Goal: Task Accomplishment & Management: Complete application form

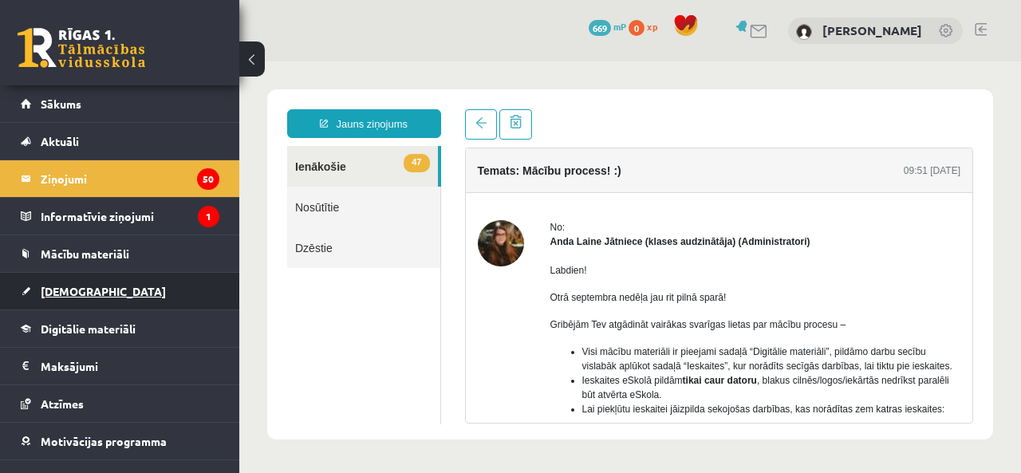
click at [95, 291] on link "[DEMOGRAPHIC_DATA]" at bounding box center [120, 291] width 199 height 37
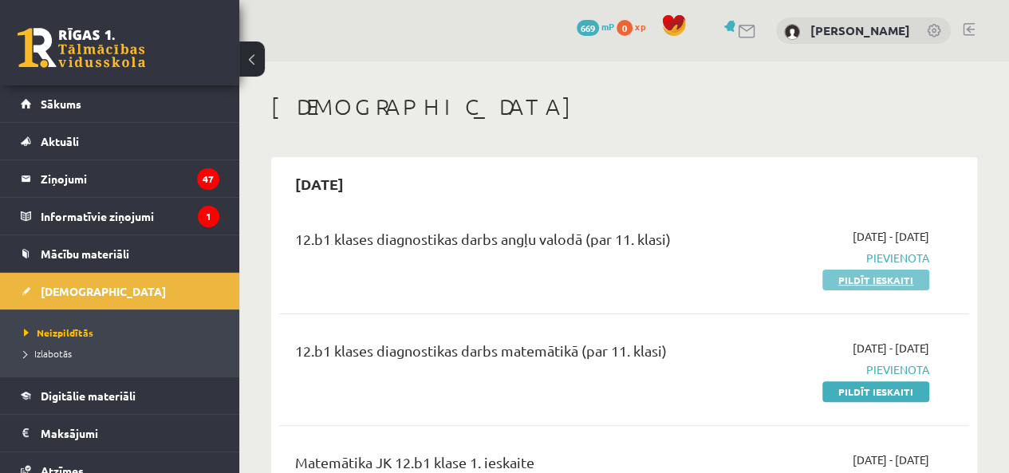
click at [857, 286] on link "Pildīt ieskaiti" at bounding box center [876, 280] width 107 height 21
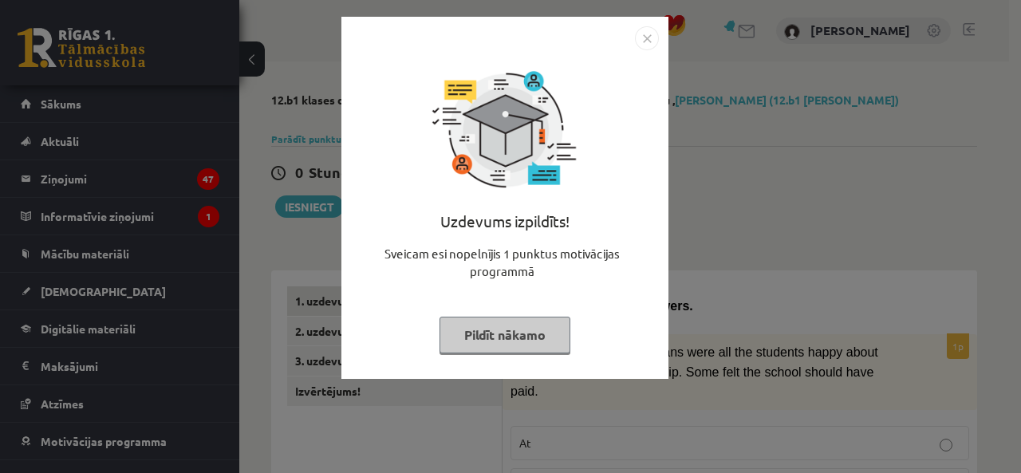
click at [532, 338] on button "Pildīt nākamo" at bounding box center [505, 335] width 131 height 37
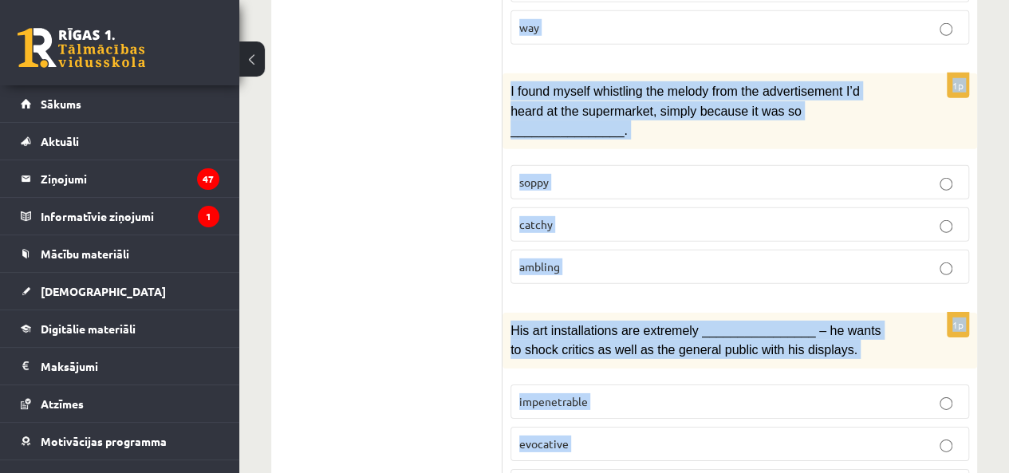
scroll to position [2579, 0]
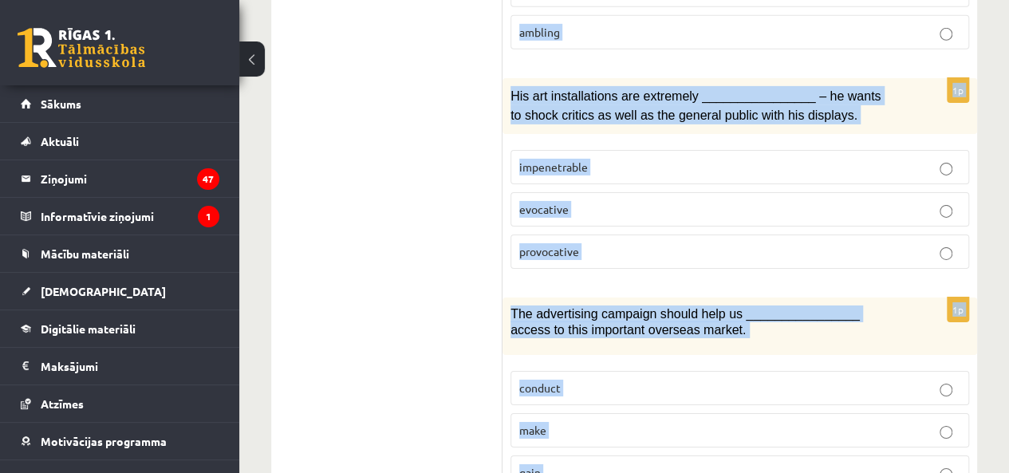
drag, startPoint x: 519, startPoint y: 128, endPoint x: 613, endPoint y: 388, distance: 275.9
copy form "Choose the correct answers. 1p ________________ no means were all the students …"
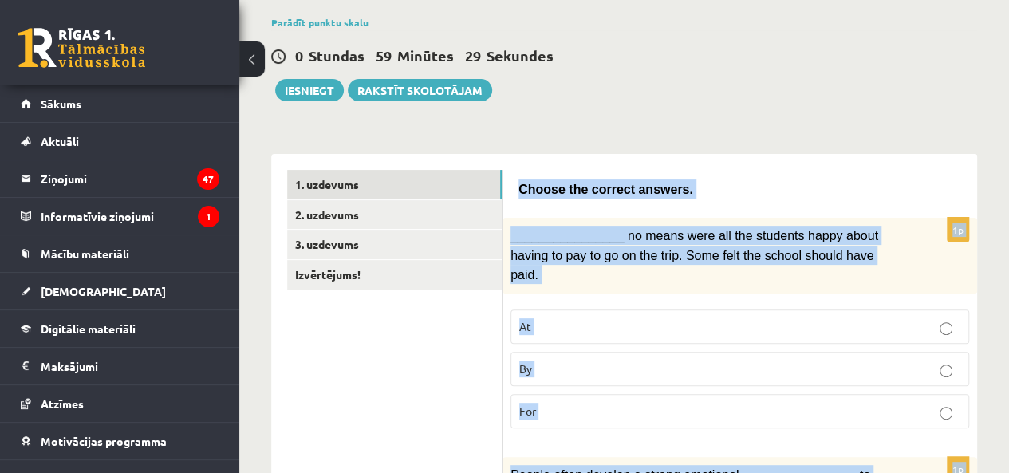
scroll to position [0, 0]
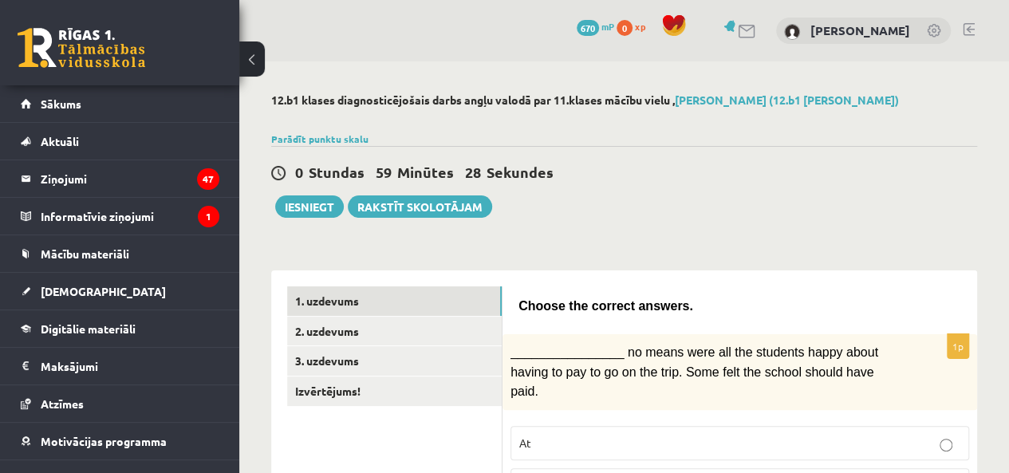
click at [724, 171] on div "0 Stundas 59 Minūtes 28 Sekundes" at bounding box center [624, 173] width 706 height 21
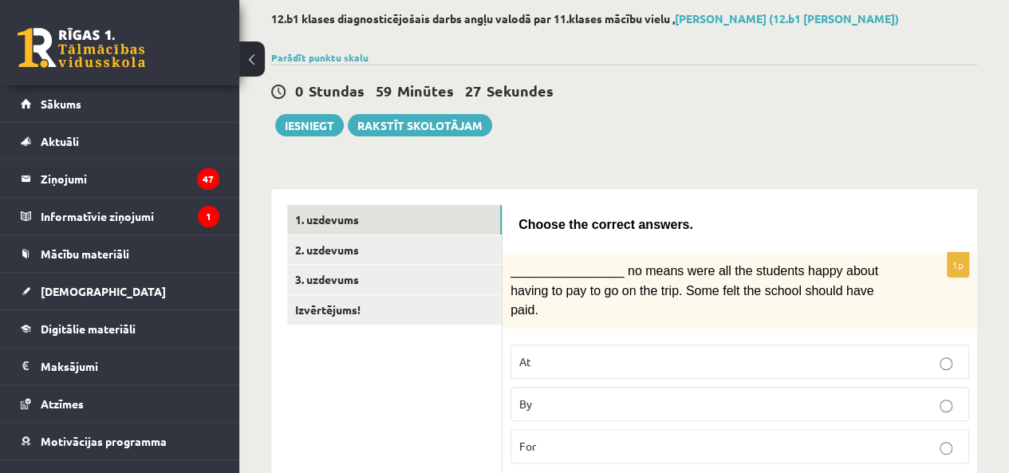
scroll to position [83, 0]
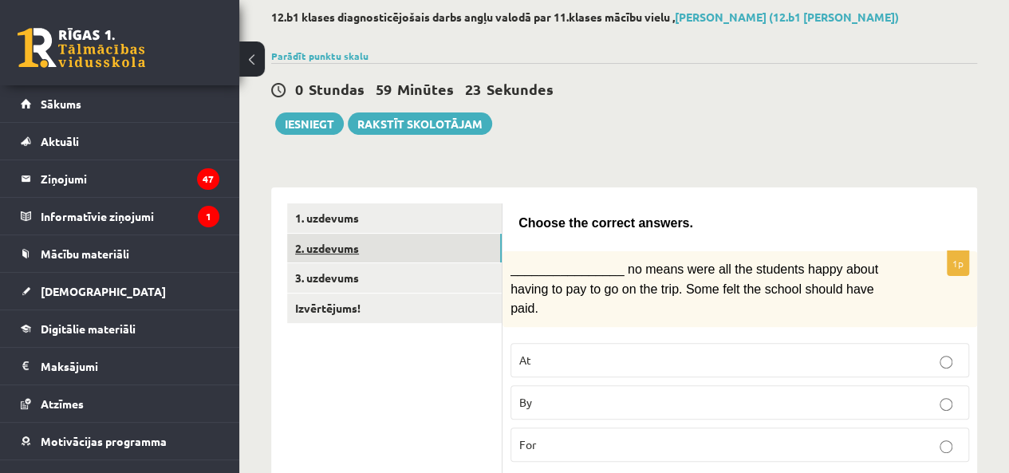
click at [362, 240] on link "2. uzdevums" at bounding box center [394, 249] width 215 height 30
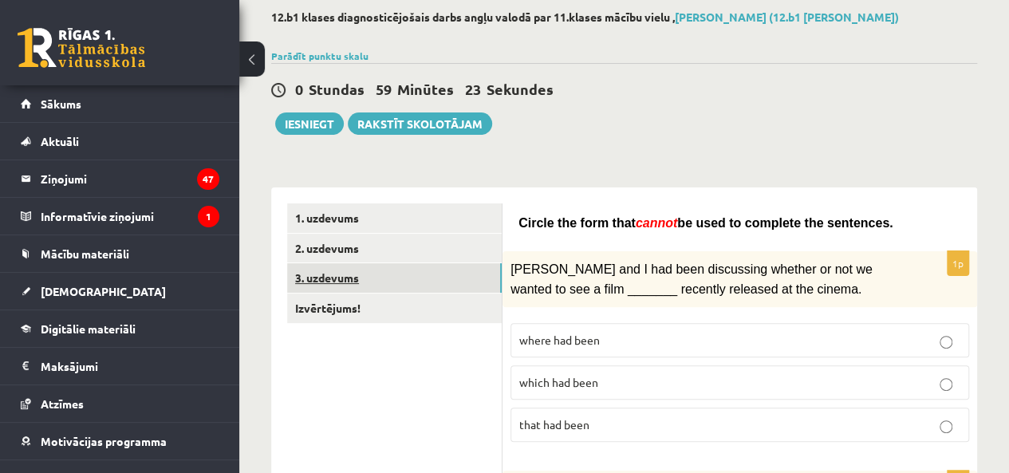
click at [344, 274] on link "3. uzdevums" at bounding box center [394, 278] width 215 height 30
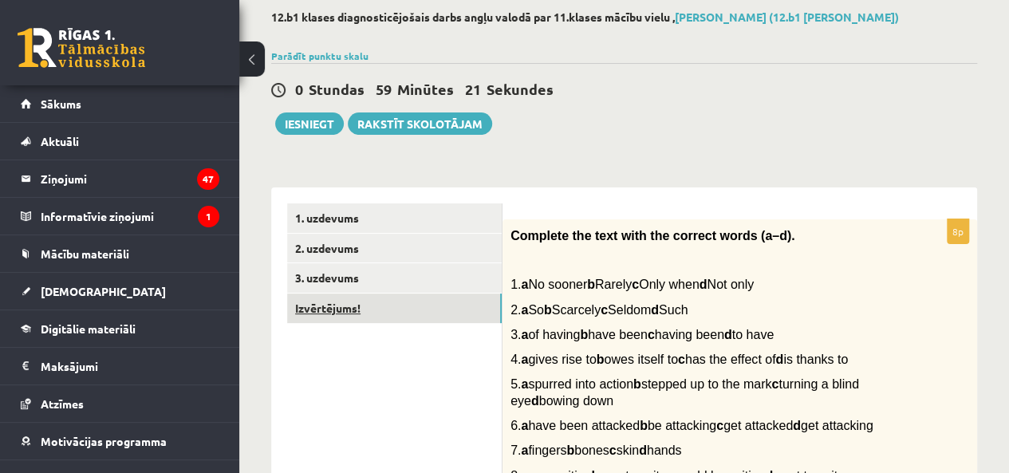
click at [322, 318] on link "Izvērtējums!" at bounding box center [394, 309] width 215 height 30
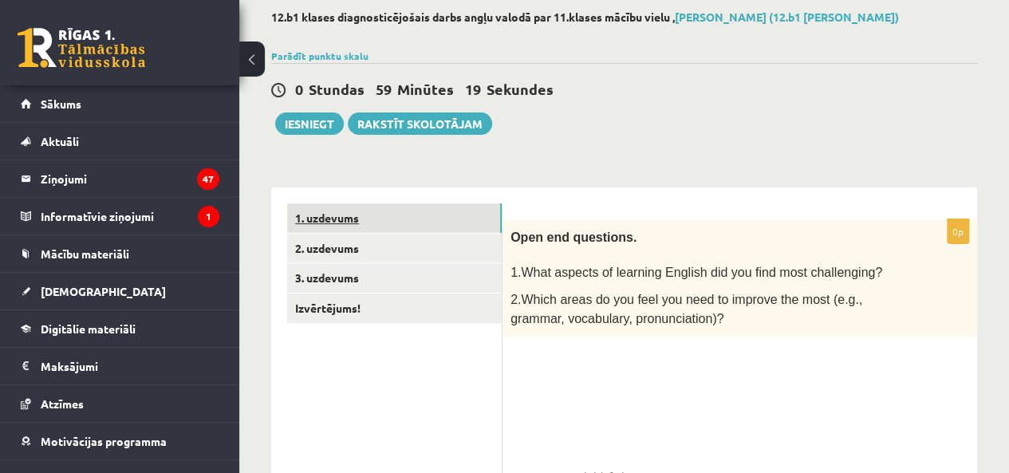
click at [339, 224] on link "1. uzdevums" at bounding box center [394, 218] width 215 height 30
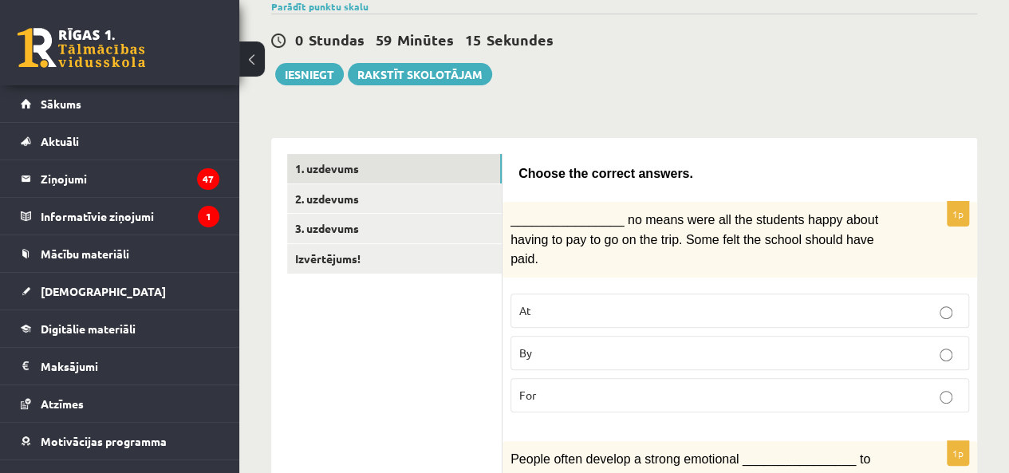
scroll to position [143, 0]
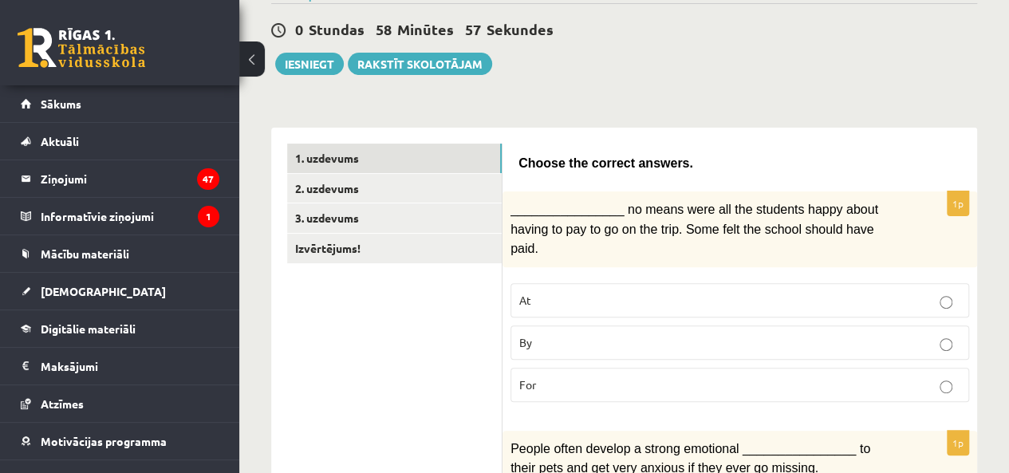
click at [558, 334] on p "By" at bounding box center [739, 342] width 441 height 17
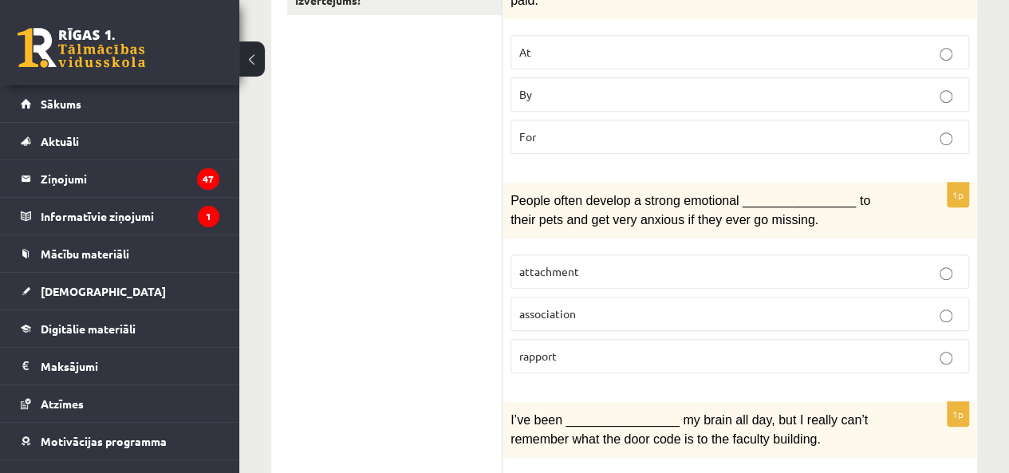
scroll to position [395, 0]
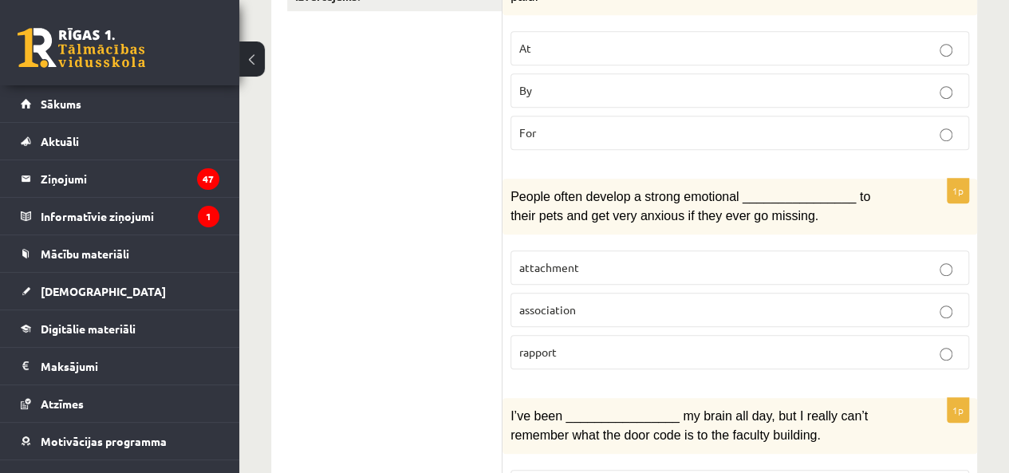
click at [579, 259] on p "attachment" at bounding box center [739, 267] width 441 height 17
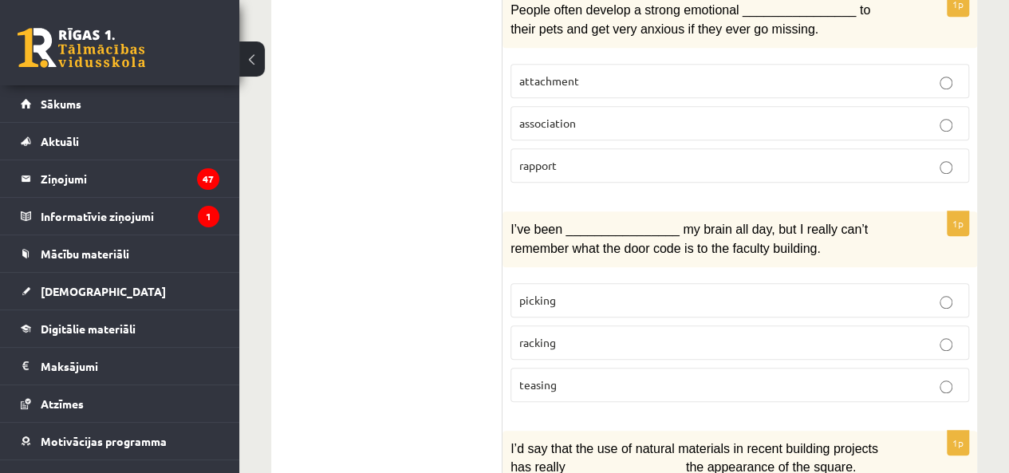
scroll to position [583, 0]
click at [577, 282] on label "picking" at bounding box center [740, 299] width 459 height 34
click at [613, 334] on p "racking" at bounding box center [739, 342] width 441 height 17
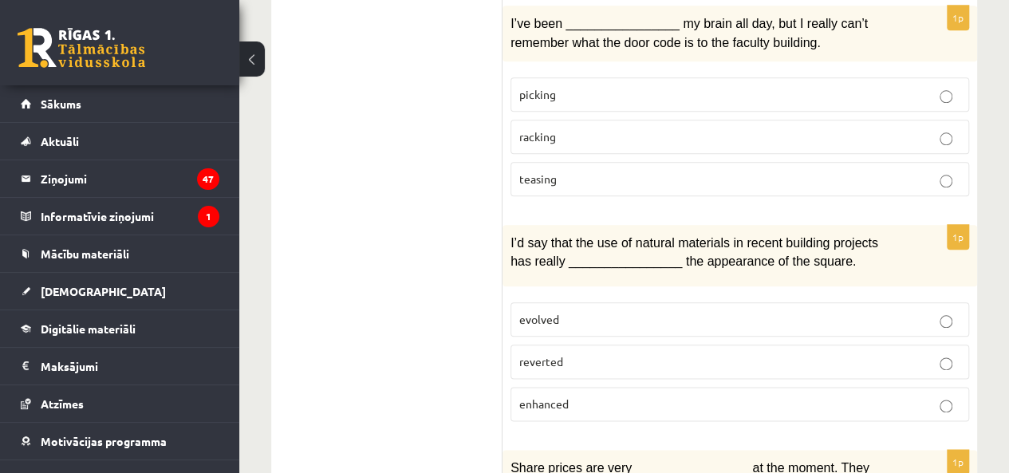
scroll to position [789, 0]
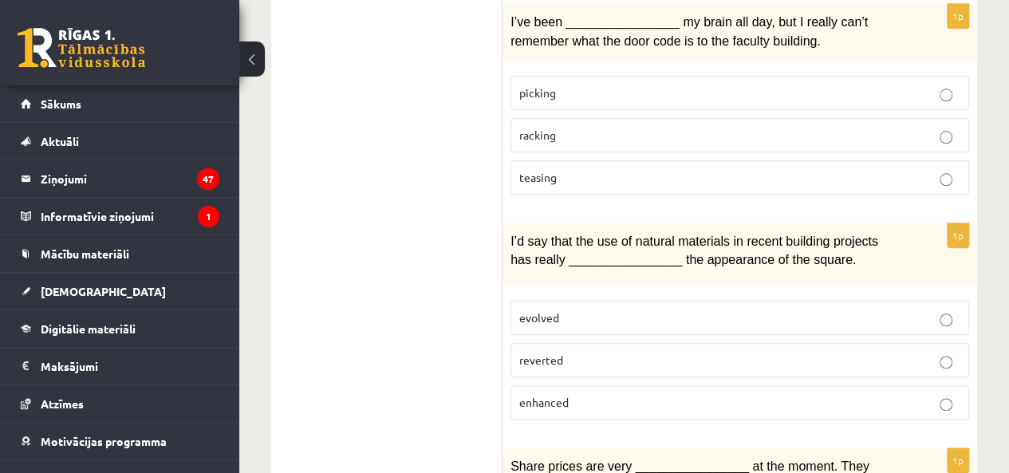
click at [565, 395] on span "enhanced" at bounding box center [543, 402] width 49 height 14
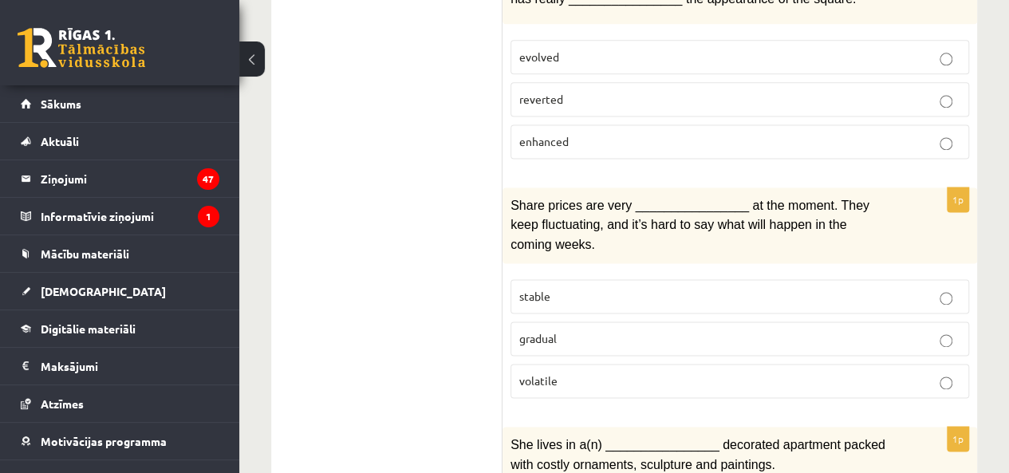
scroll to position [1055, 0]
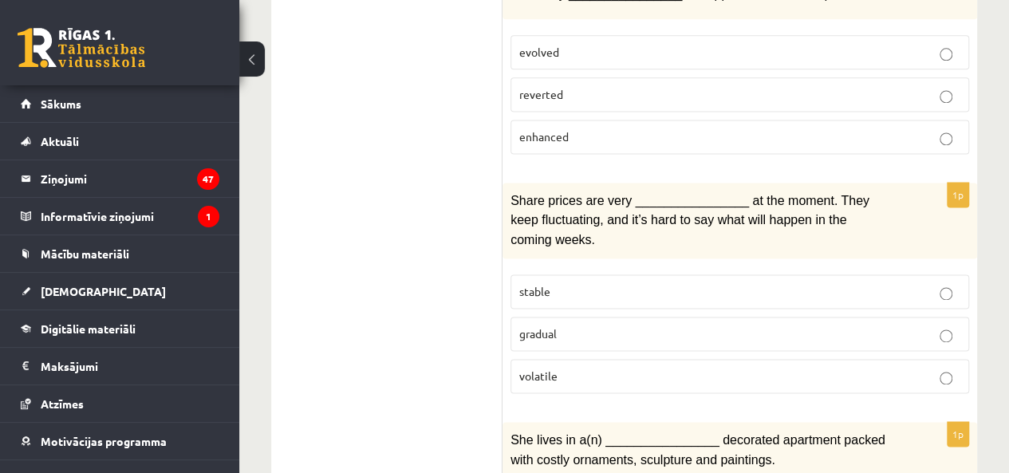
click at [586, 326] on p "gradual" at bounding box center [739, 334] width 441 height 17
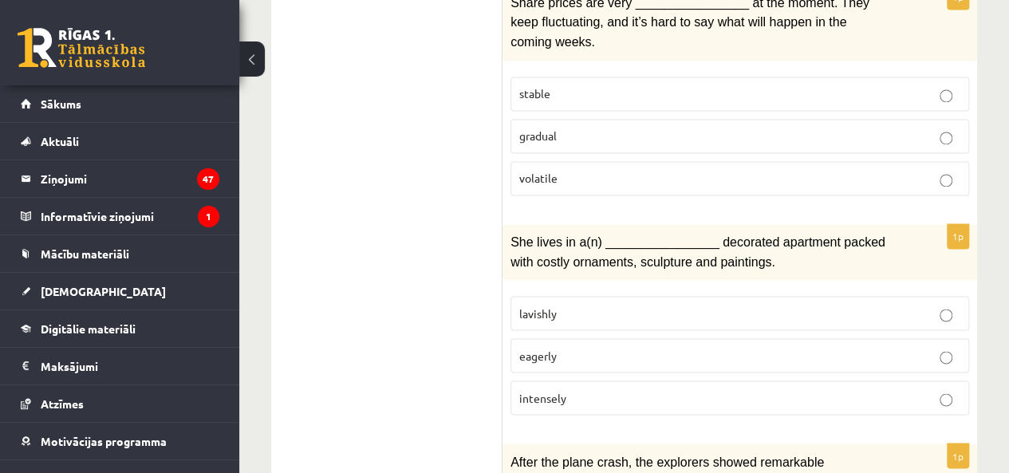
scroll to position [1254, 0]
click at [589, 169] on p "volatile" at bounding box center [739, 177] width 441 height 17
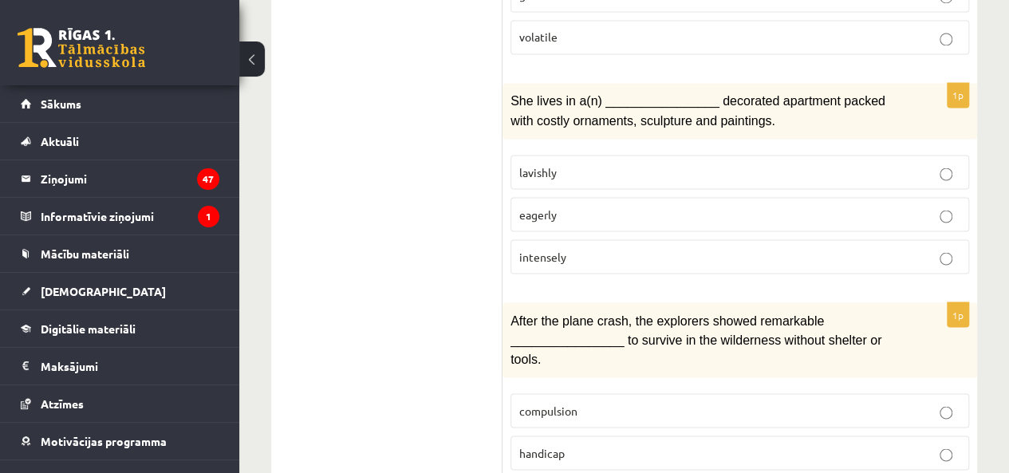
scroll to position [1396, 0]
click at [626, 161] on p "lavishly" at bounding box center [739, 169] width 441 height 17
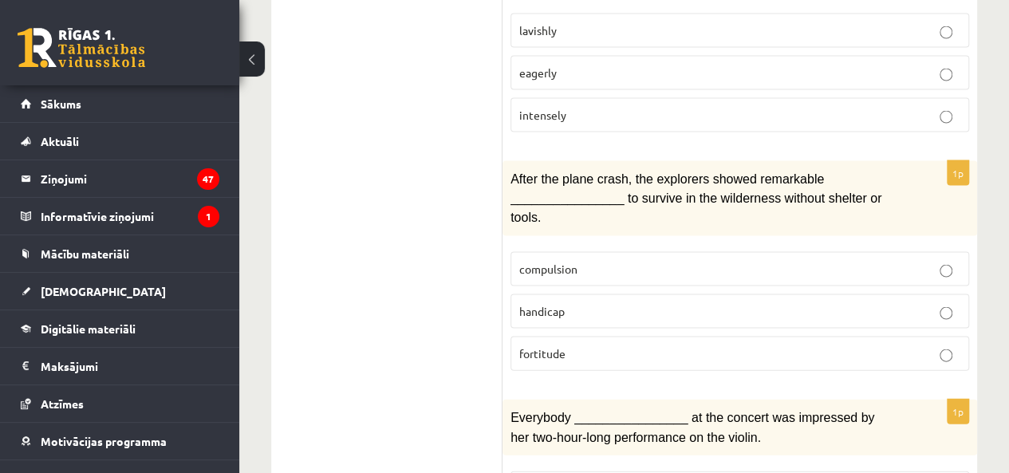
scroll to position [1538, 0]
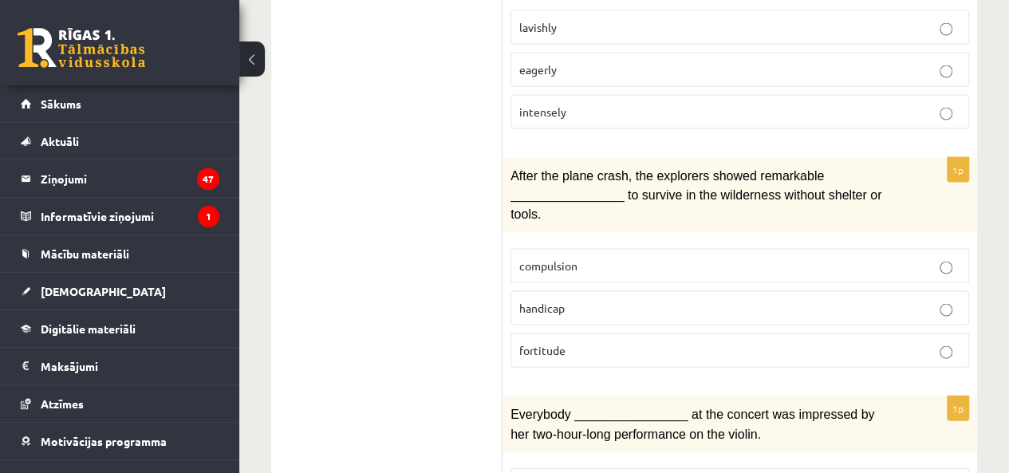
click at [567, 300] on p "handicap" at bounding box center [739, 308] width 441 height 17
click at [583, 342] on p "fortitude" at bounding box center [739, 350] width 441 height 17
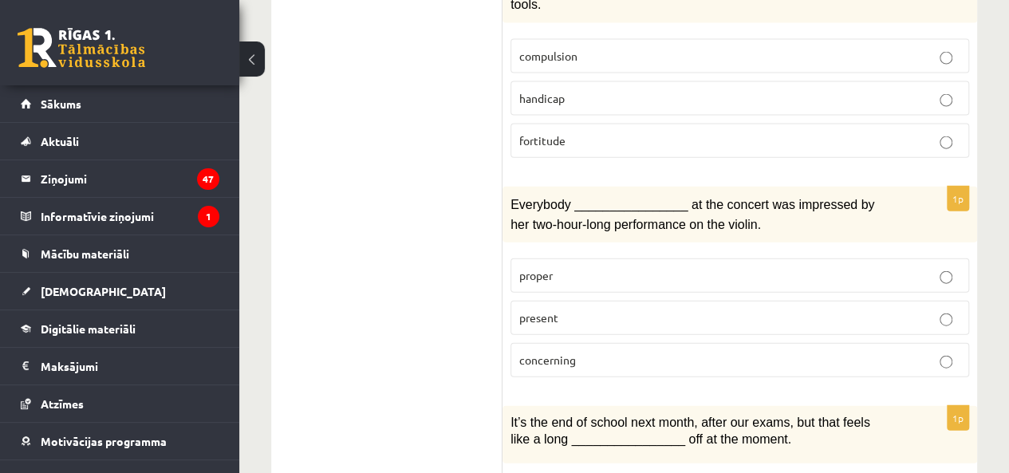
scroll to position [1749, 0]
click at [565, 309] on p "present" at bounding box center [739, 317] width 441 height 17
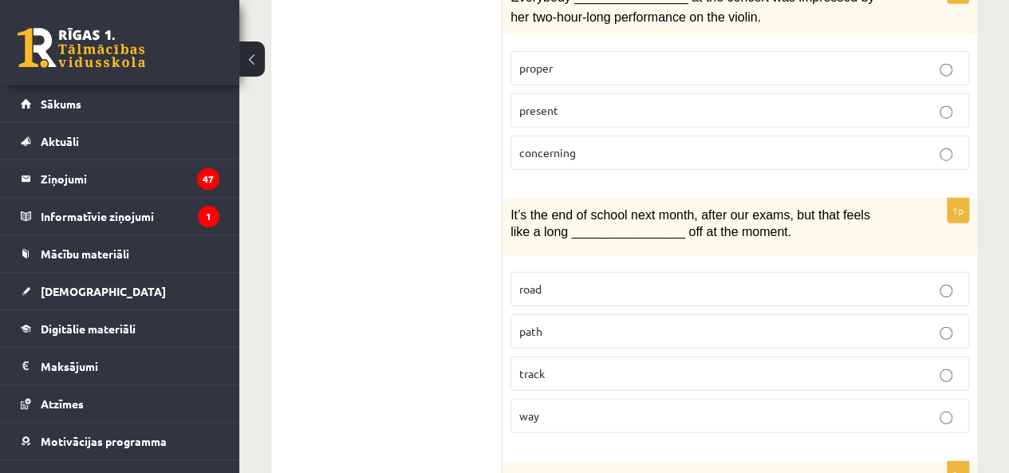
scroll to position [1957, 0]
click at [539, 398] on label "way" at bounding box center [740, 415] width 459 height 34
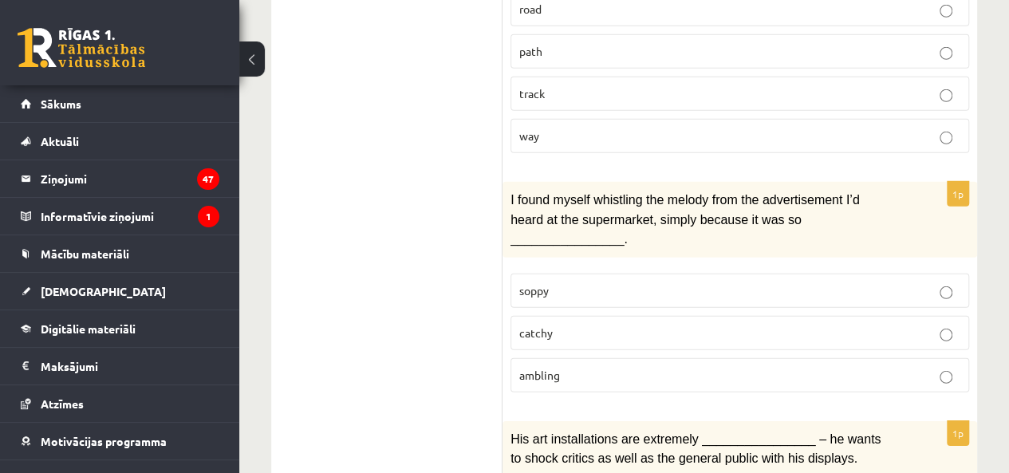
scroll to position [2237, 0]
click at [592, 324] on p "catchy" at bounding box center [739, 332] width 441 height 17
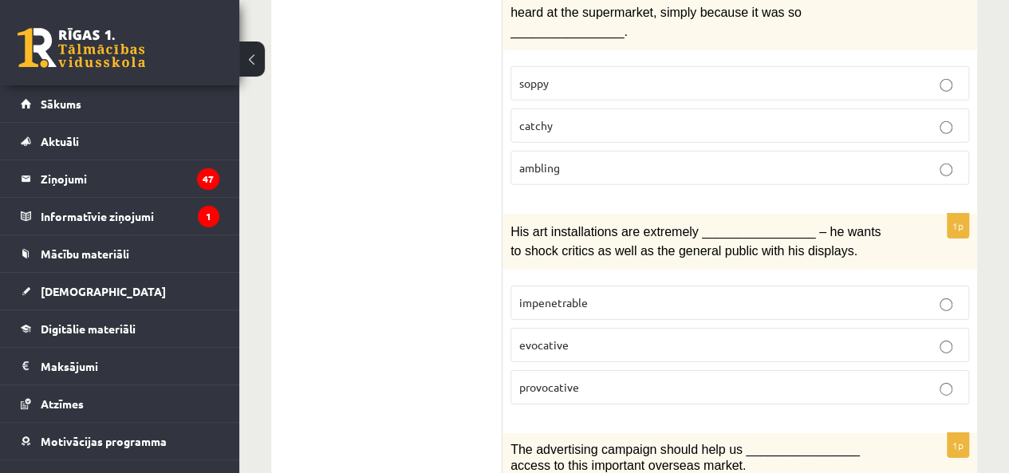
scroll to position [2444, 0]
click at [614, 336] on p "evocative" at bounding box center [739, 344] width 441 height 17
click at [608, 378] on p "provocative" at bounding box center [739, 386] width 441 height 17
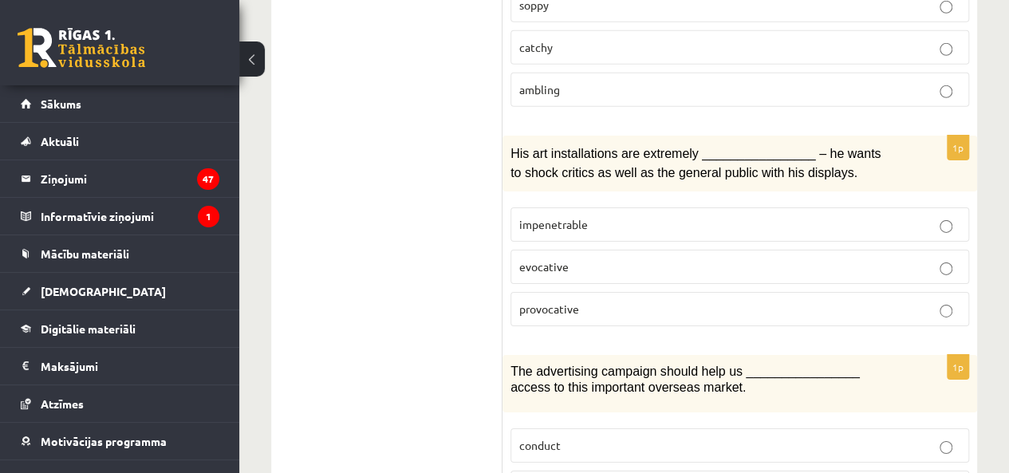
scroll to position [2524, 0]
click at [581, 256] on p "evocative" at bounding box center [739, 264] width 441 height 17
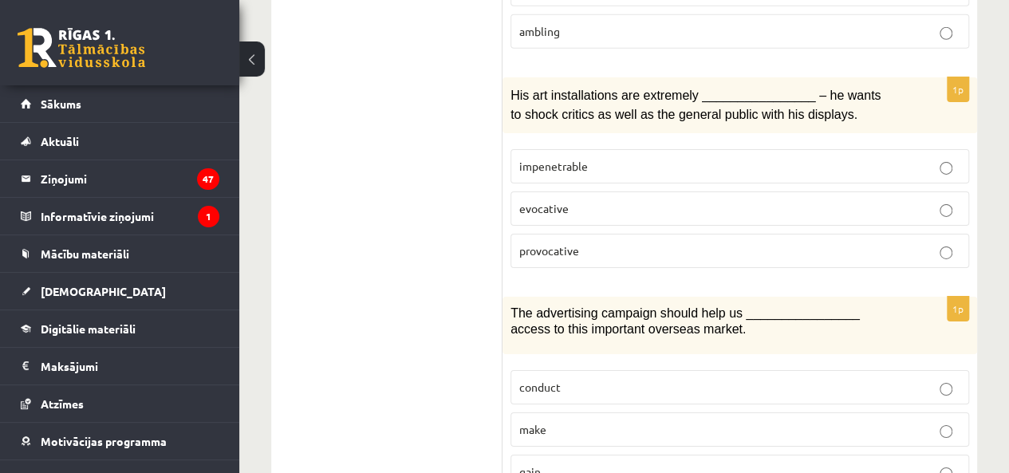
click at [569, 464] on p "gain" at bounding box center [739, 472] width 441 height 17
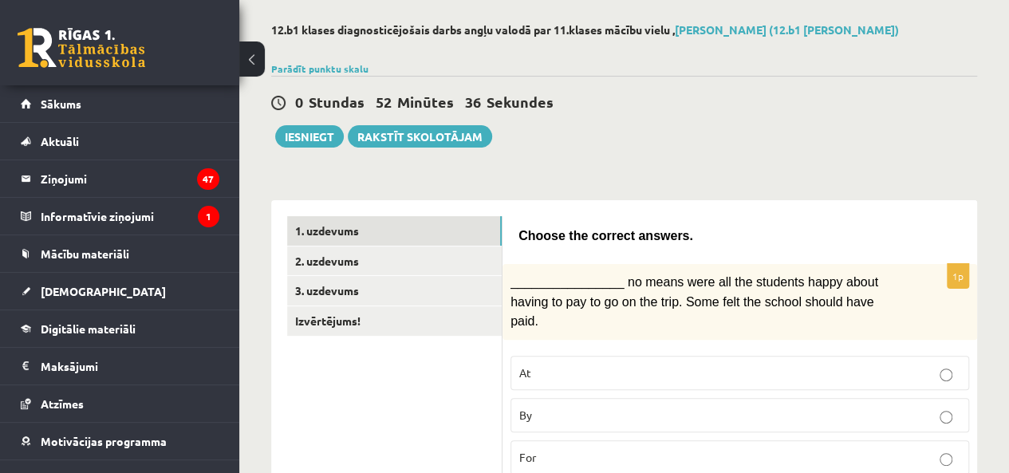
scroll to position [0, 0]
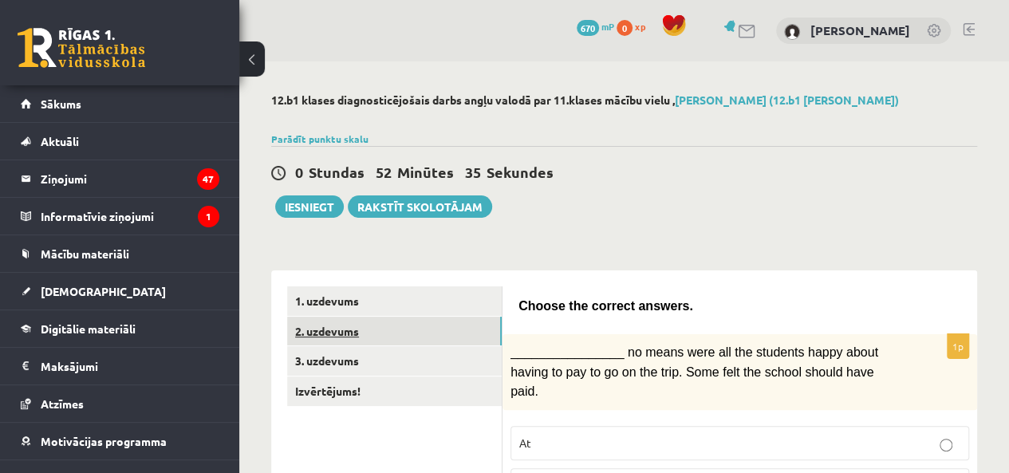
click at [340, 326] on link "2. uzdevums" at bounding box center [394, 332] width 215 height 30
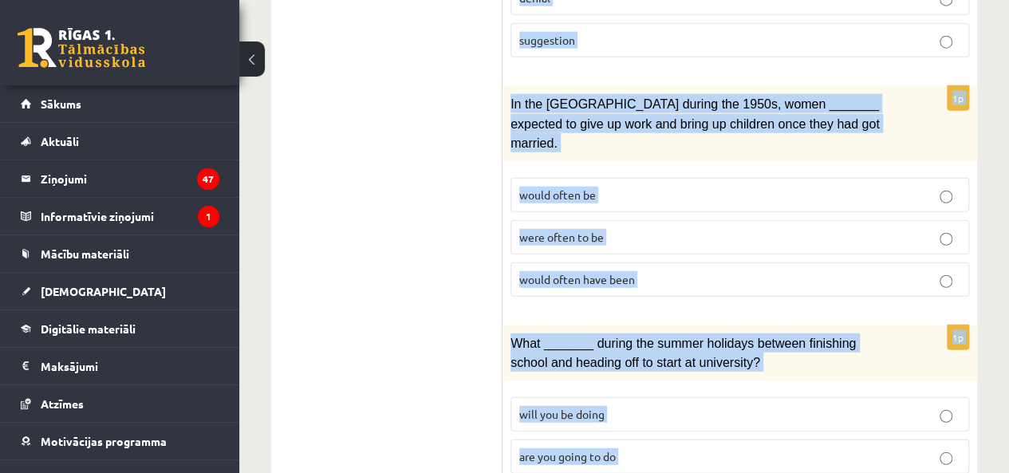
scroll to position [2051, 0]
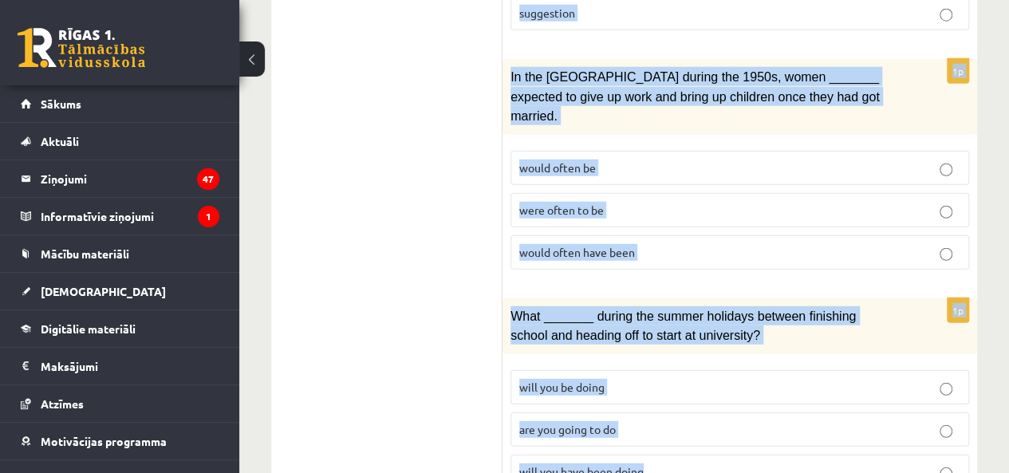
drag, startPoint x: 515, startPoint y: 111, endPoint x: 662, endPoint y: 395, distance: 319.8
copy form "Circle the form that cannot be used to complete the sentences. 1p Clara and I h…"
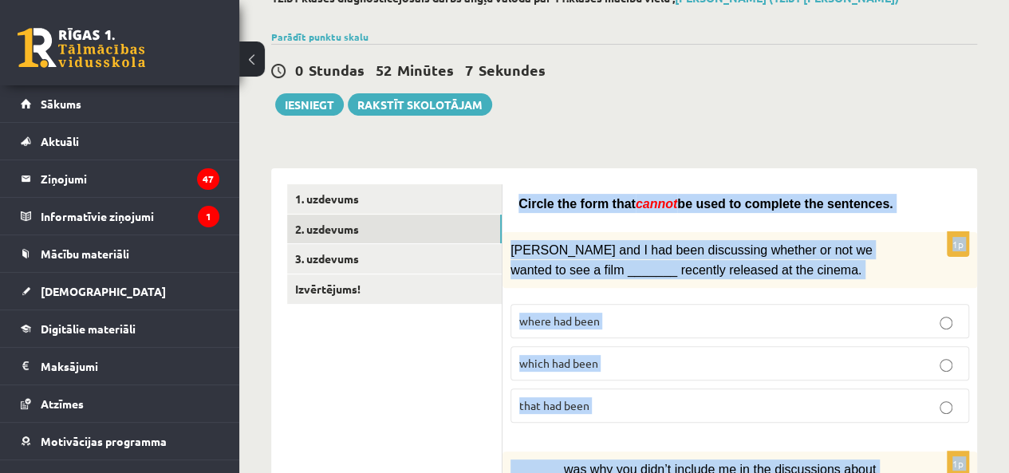
scroll to position [86, 0]
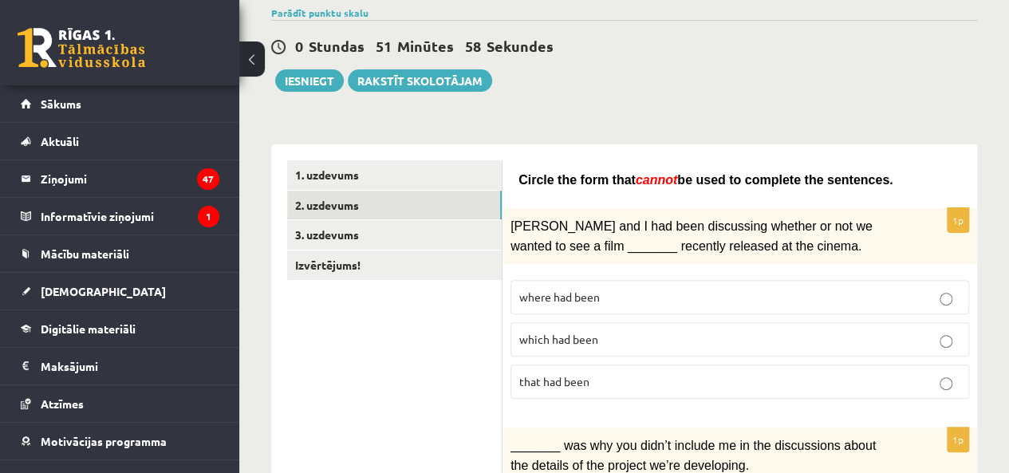
scroll to position [131, 0]
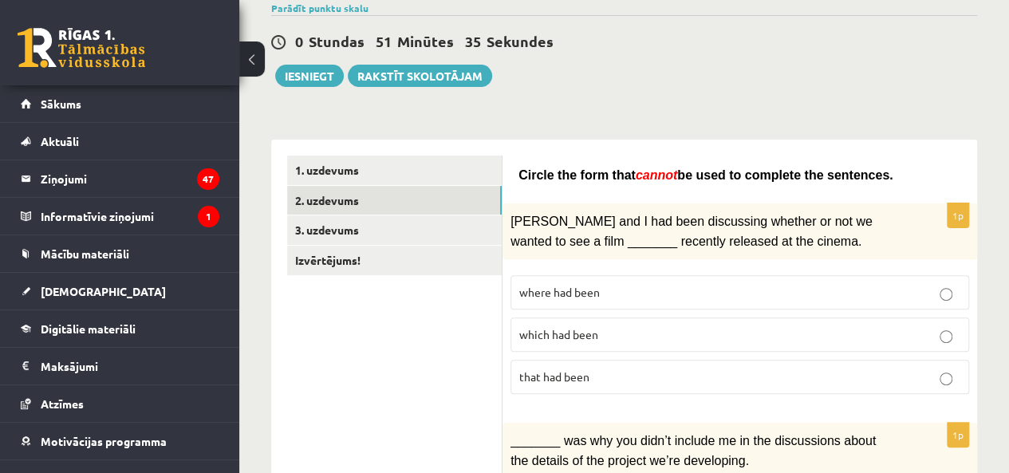
click at [610, 284] on p "where had been" at bounding box center [739, 292] width 441 height 17
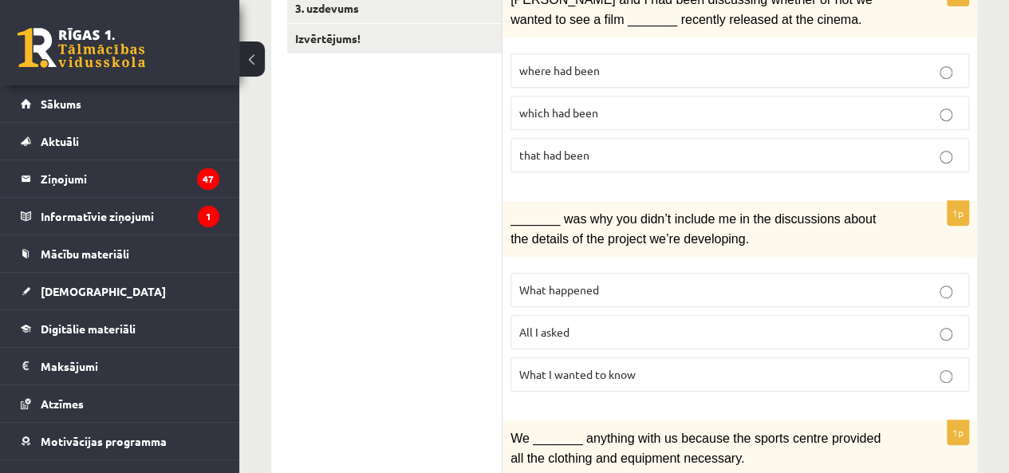
scroll to position [354, 0]
click at [630, 280] on p "What happened" at bounding box center [739, 288] width 441 height 17
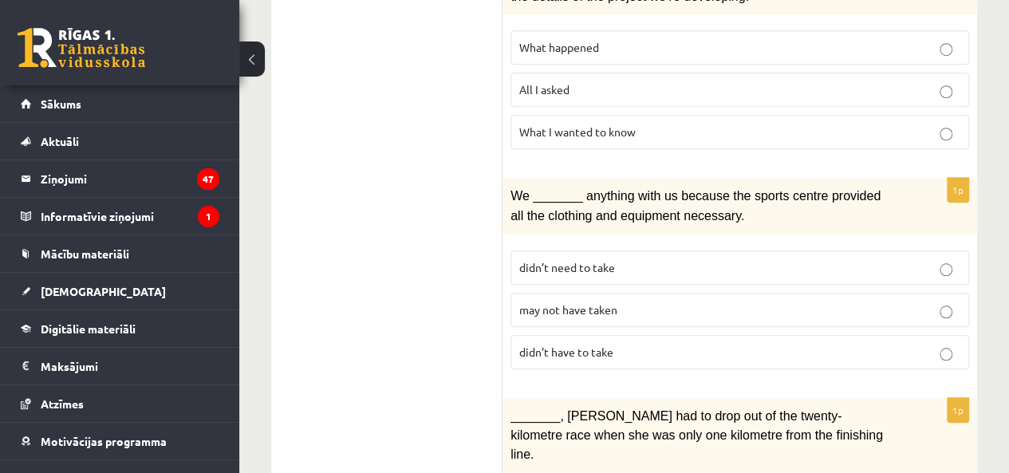
scroll to position [611, 0]
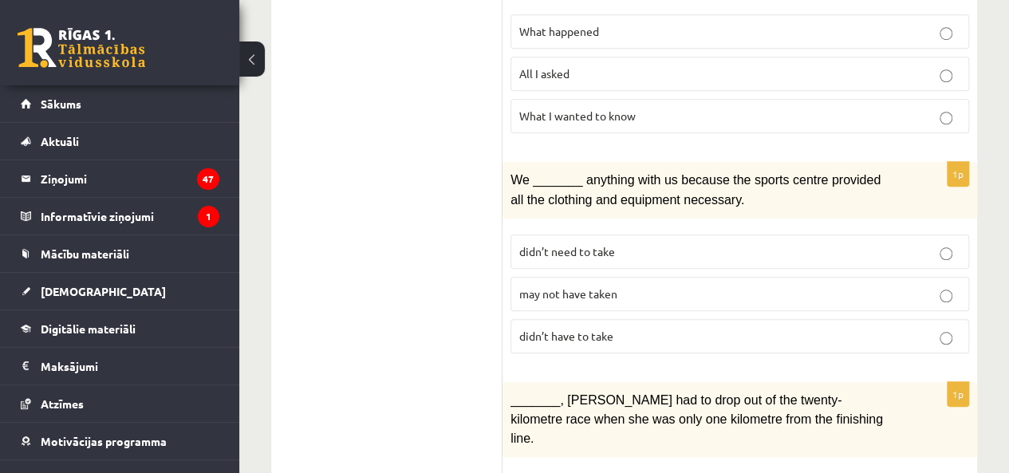
click at [606, 286] on span "may not have taken" at bounding box center [568, 293] width 98 height 14
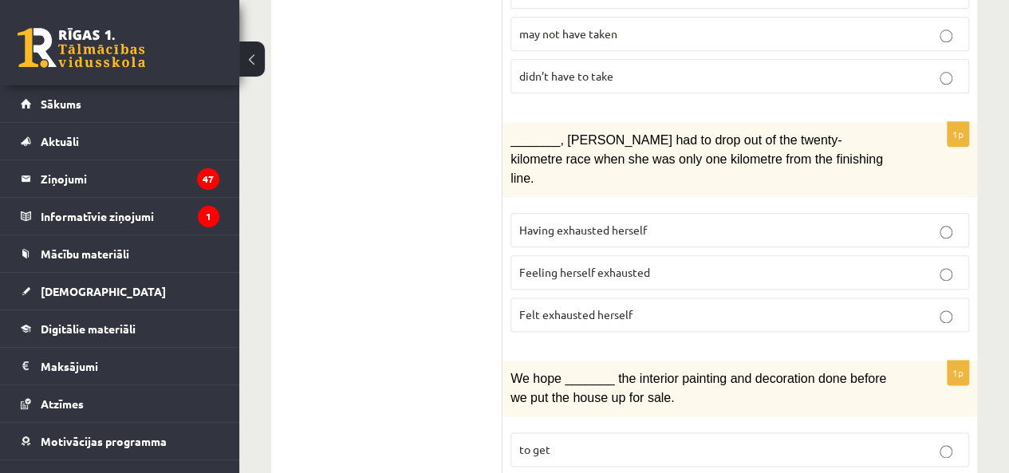
scroll to position [876, 0]
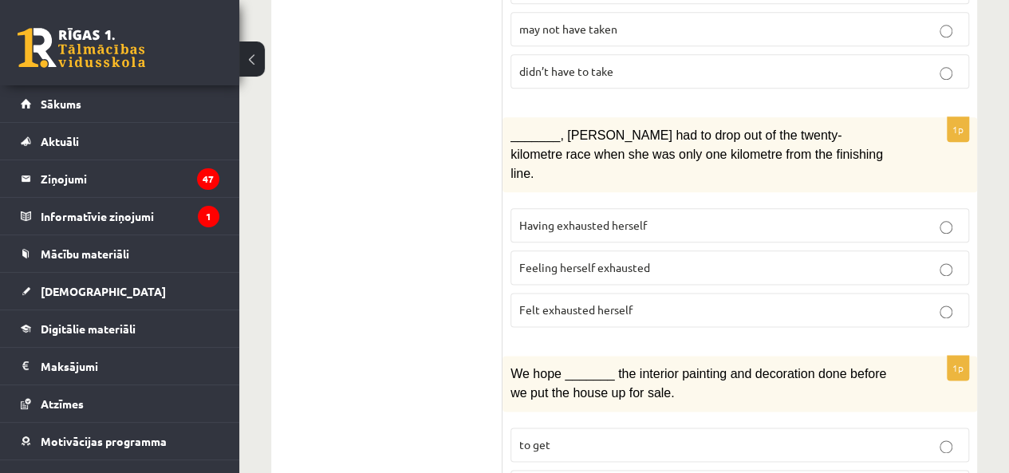
click at [599, 293] on label "Felt exhausted herself" at bounding box center [740, 310] width 459 height 34
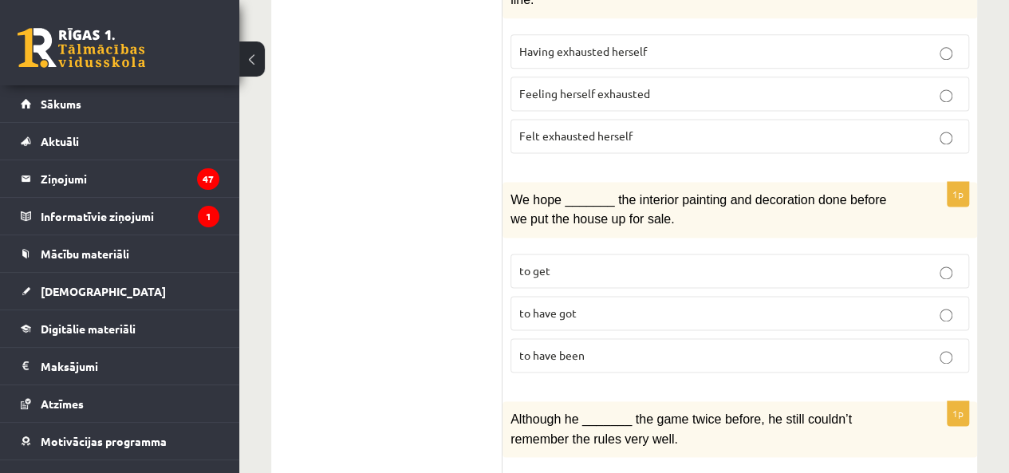
scroll to position [1053, 0]
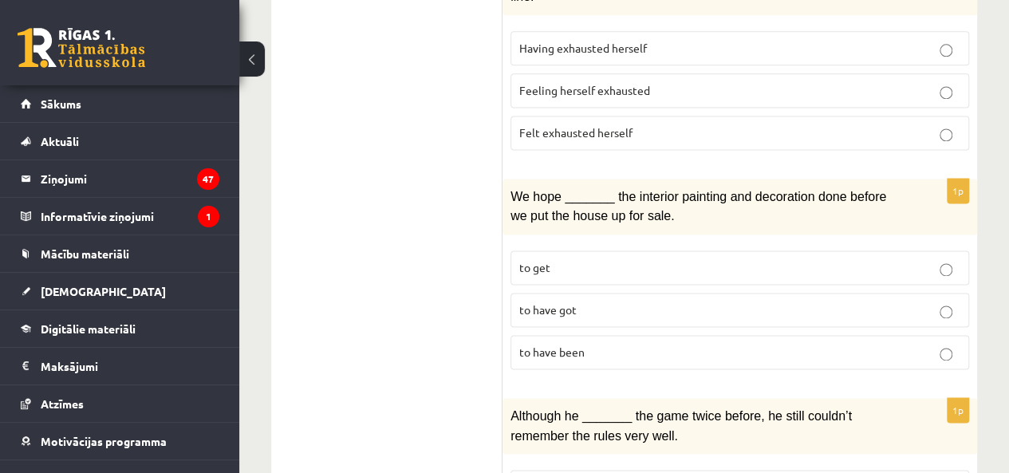
click at [596, 335] on label "to have been" at bounding box center [740, 352] width 459 height 34
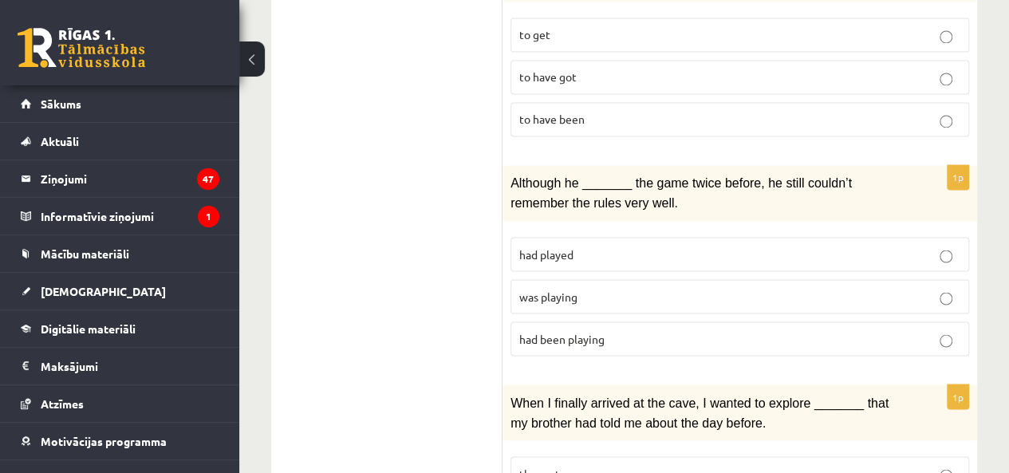
scroll to position [1288, 0]
click at [562, 287] on span "was playing" at bounding box center [548, 294] width 58 height 14
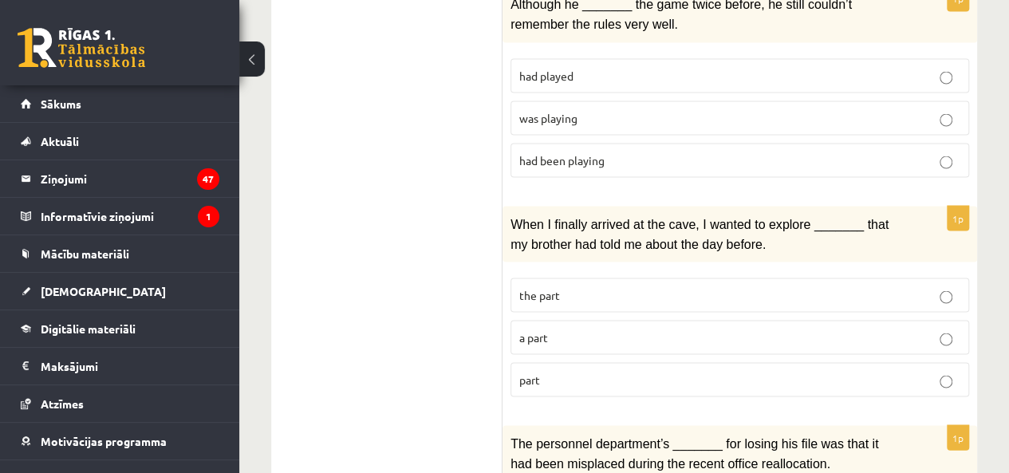
scroll to position [1467, 0]
click at [555, 369] on p "part" at bounding box center [739, 377] width 441 height 17
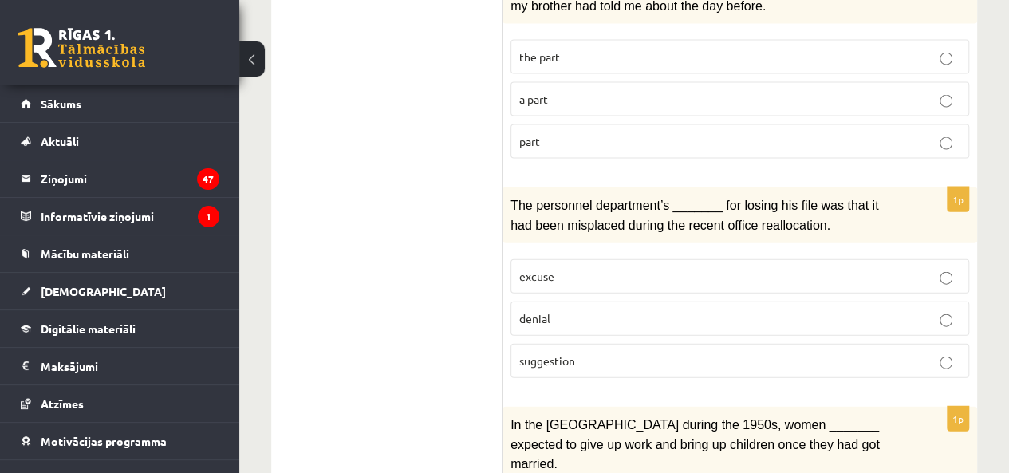
scroll to position [1704, 0]
click at [585, 309] on p "denial" at bounding box center [739, 317] width 441 height 17
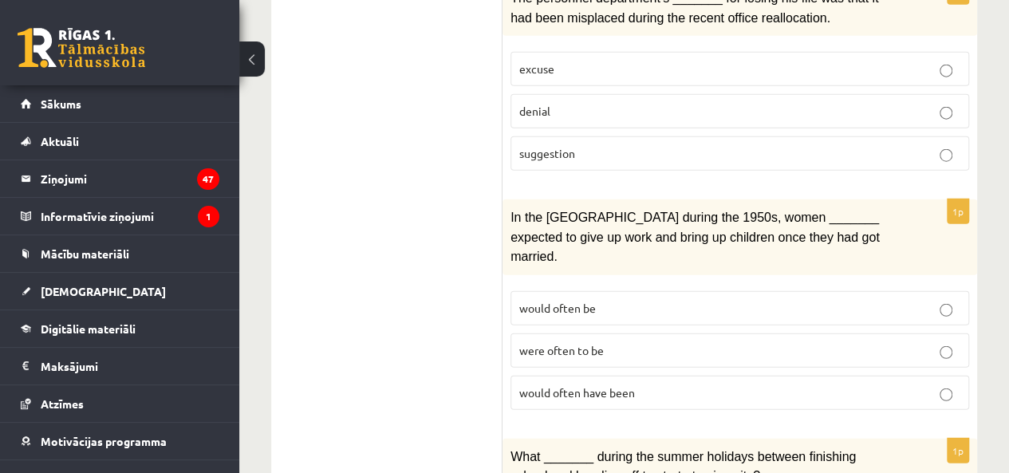
scroll to position [1915, 0]
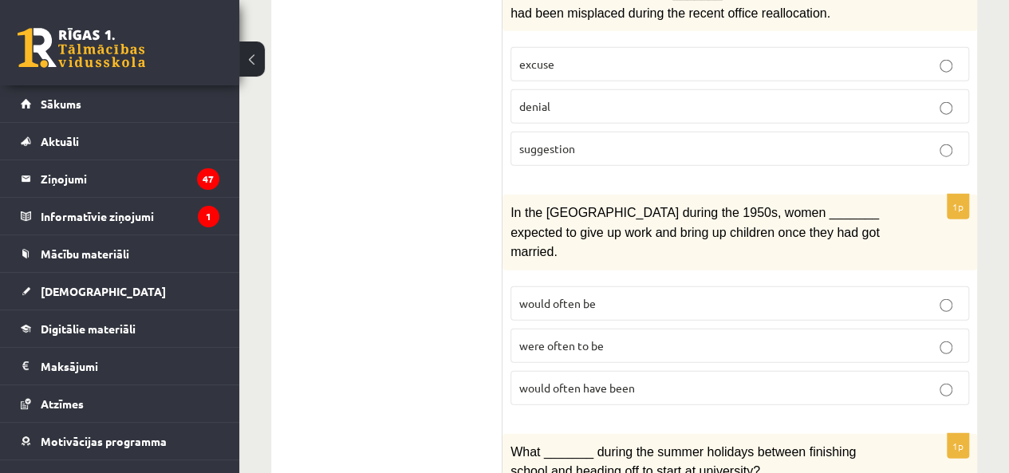
click at [601, 338] on span "were often to be" at bounding box center [561, 345] width 85 height 14
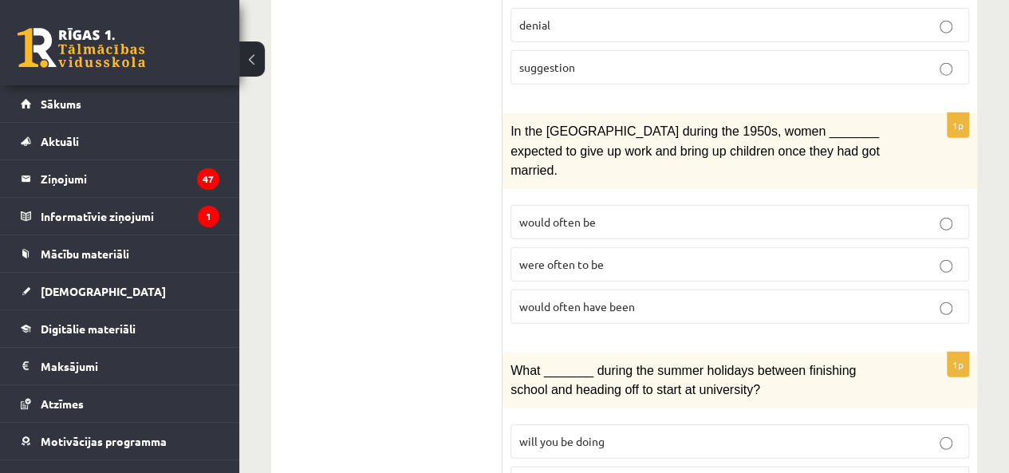
scroll to position [2051, 0]
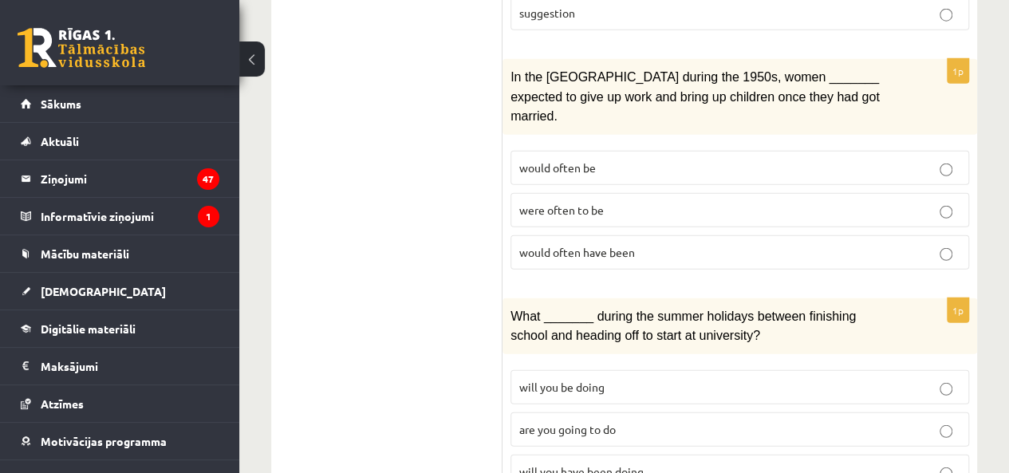
click at [601, 455] on label "will you have been doing" at bounding box center [740, 472] width 459 height 34
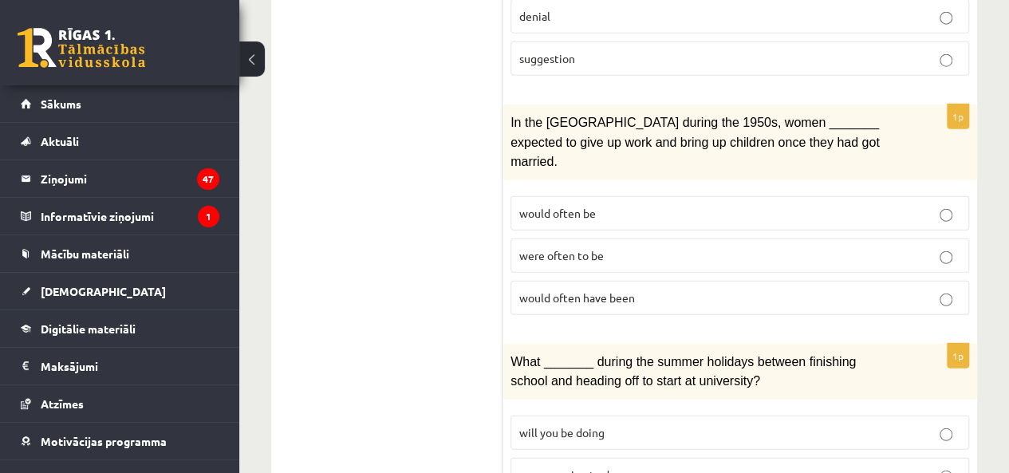
scroll to position [1999, 0]
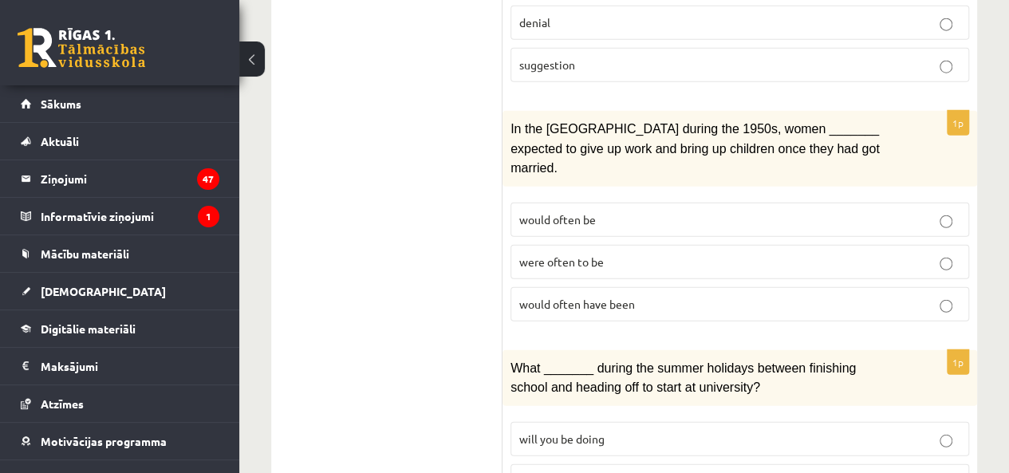
click at [643, 296] on p "would often have been" at bounding box center [739, 304] width 441 height 17
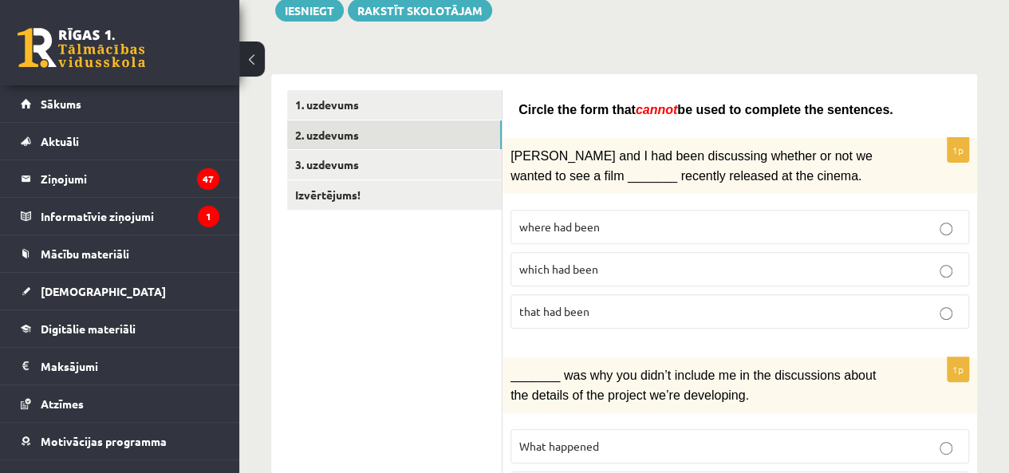
scroll to position [191, 0]
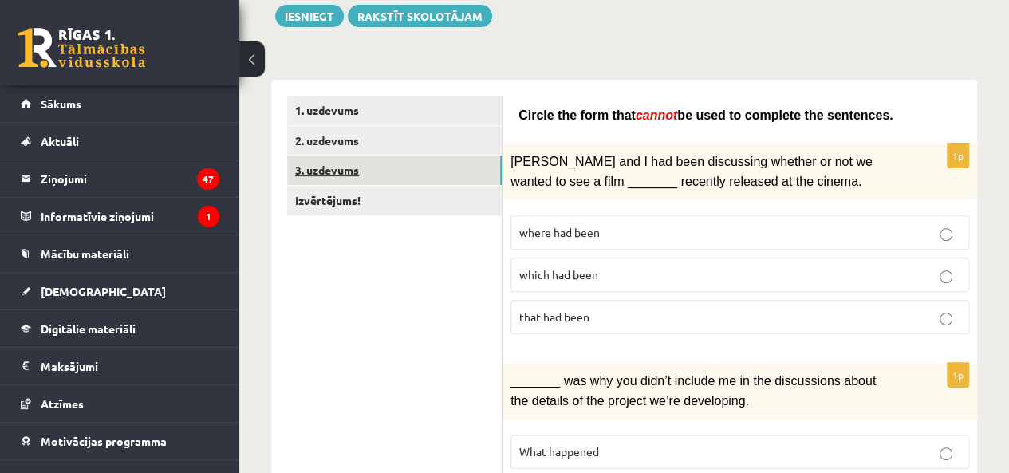
click at [378, 159] on link "3. uzdevums" at bounding box center [394, 171] width 215 height 30
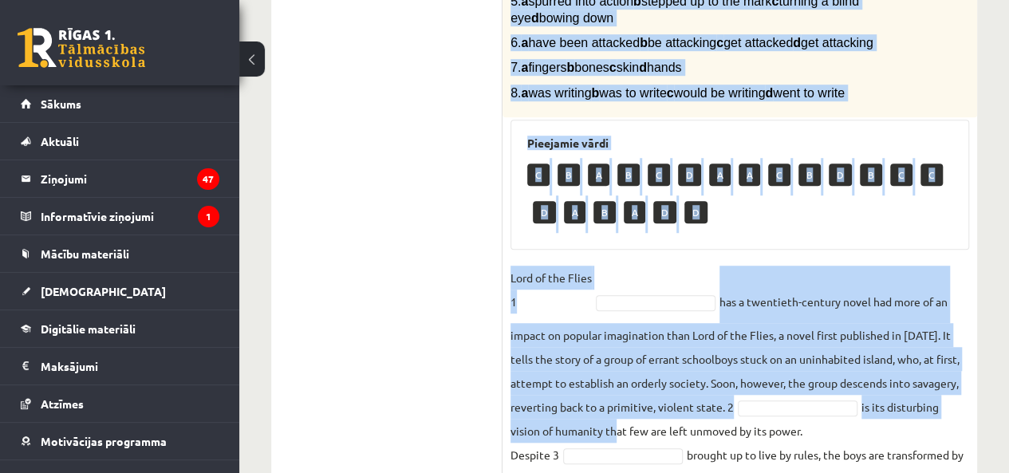
scroll to position [830, 0]
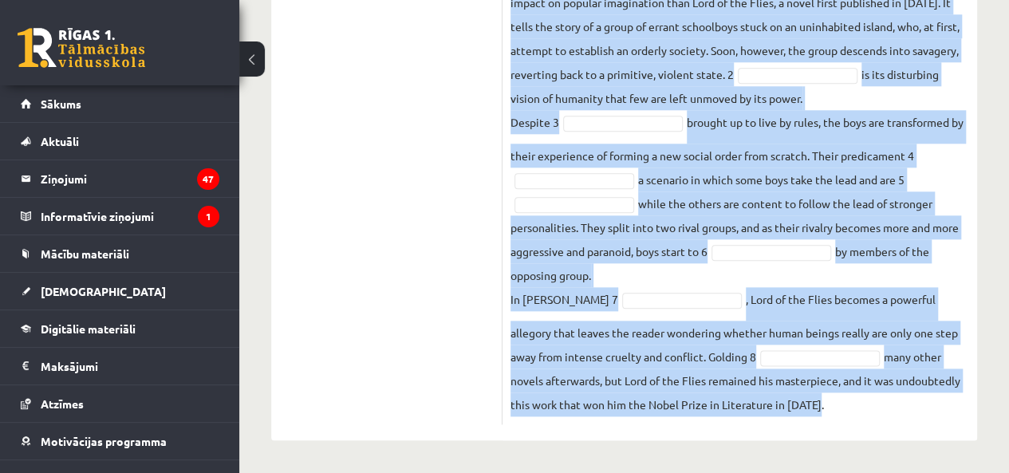
drag, startPoint x: 511, startPoint y: 63, endPoint x: 818, endPoint y: 412, distance: 464.7
copy div "Complete the text with the correct words (a–d). 1. a No sooner b Rarely c Only …"
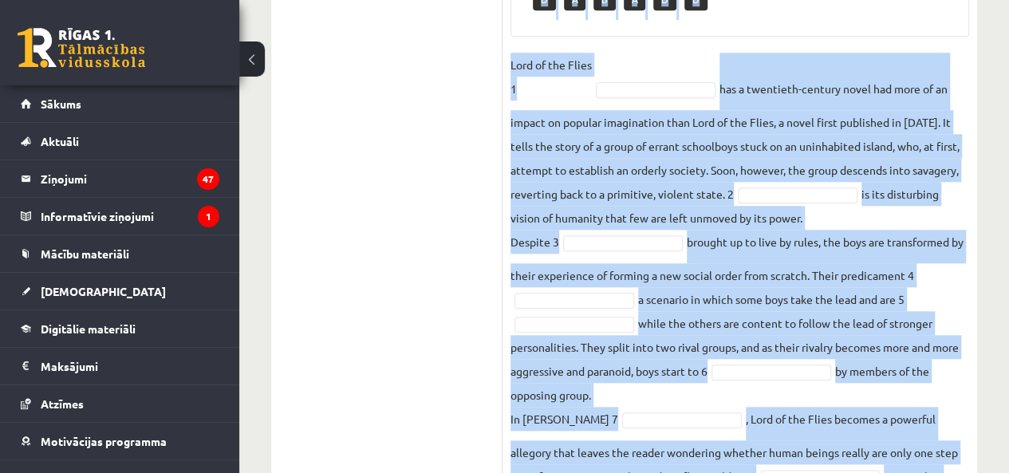
scroll to position [587, 0]
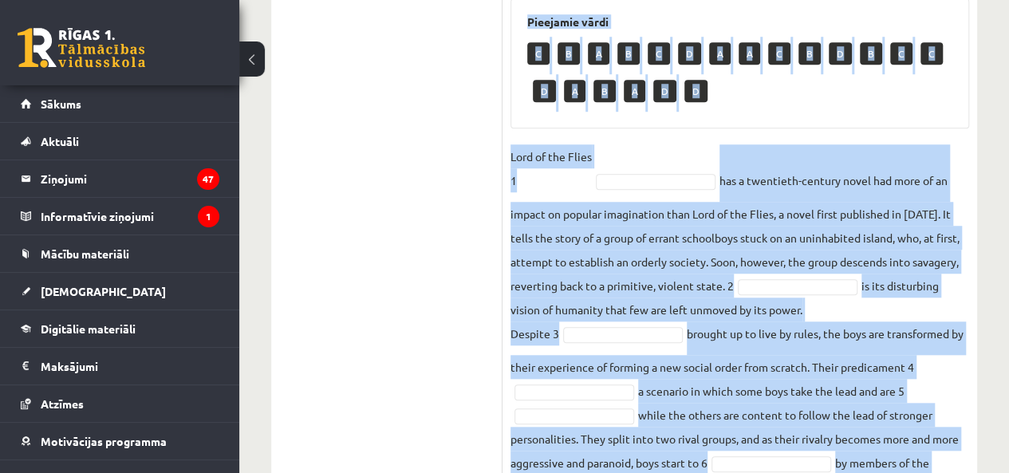
click at [632, 194] on fieldset "Lord of the Flies 1 has a twentieth-century novel had more of an impact on popu…" at bounding box center [740, 386] width 459 height 484
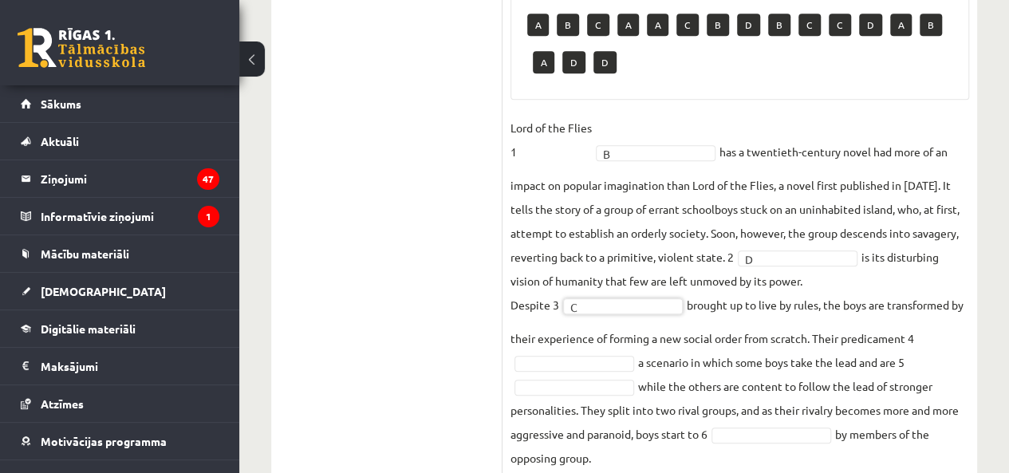
scroll to position [626, 0]
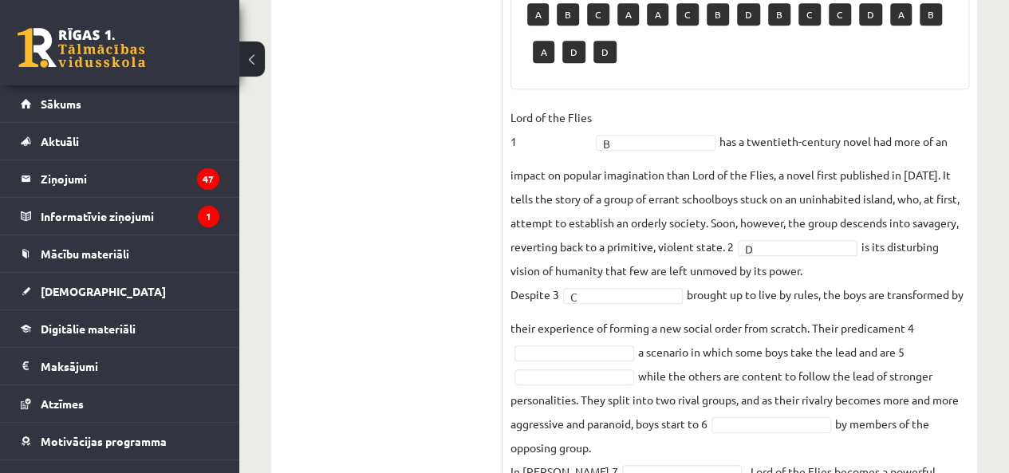
click at [558, 395] on fieldset "Lord of the Flies 1 B * has a twentieth-century novel had more of an impact on …" at bounding box center [740, 347] width 459 height 484
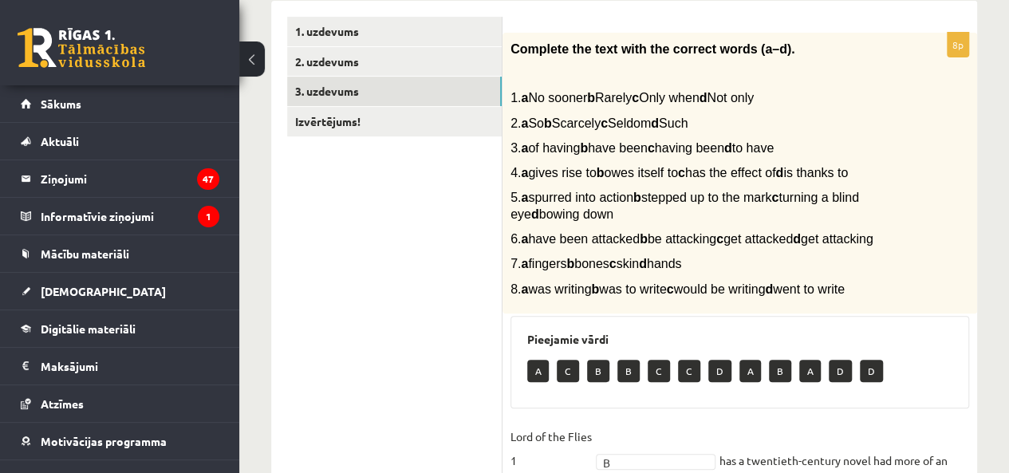
scroll to position [252, 0]
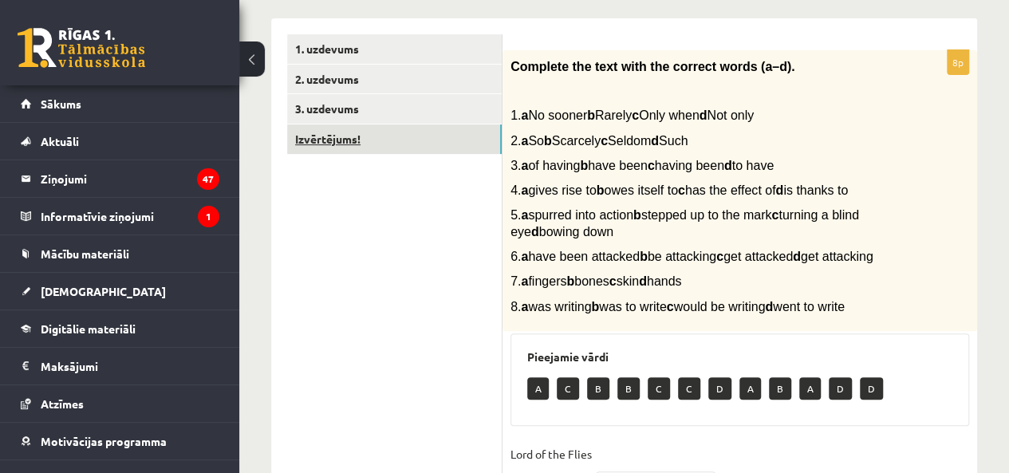
click at [346, 144] on link "Izvērtējums!" at bounding box center [394, 139] width 215 height 30
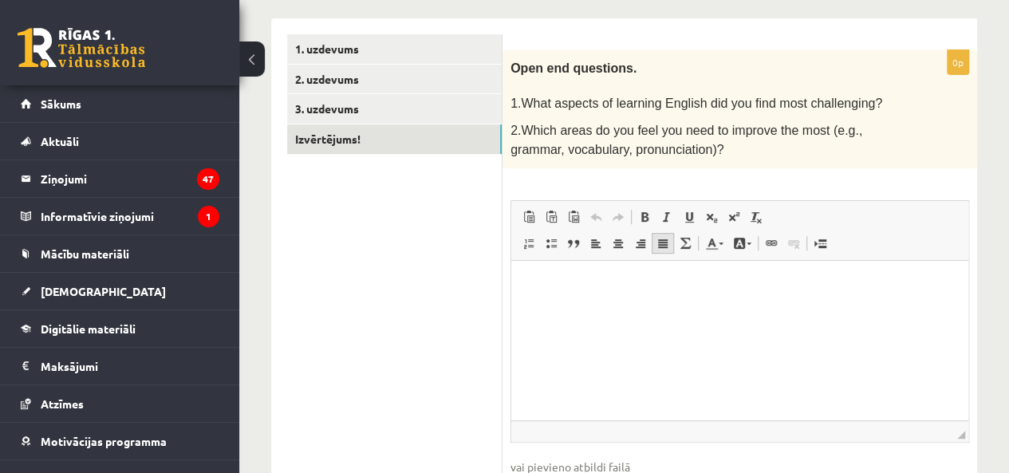
scroll to position [0, 0]
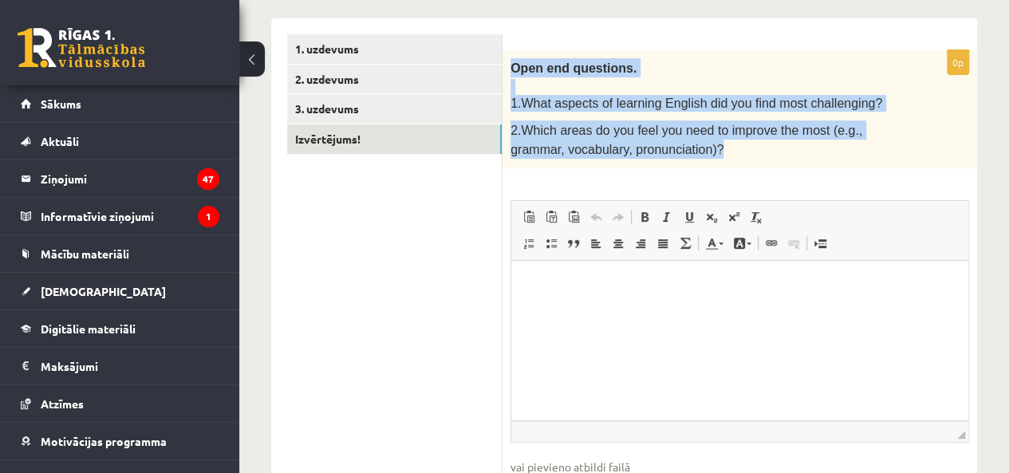
drag, startPoint x: 511, startPoint y: 63, endPoint x: 665, endPoint y: 155, distance: 179.3
click at [665, 155] on div "Open end questions. 1.What aspects of learning English did you find most challe…" at bounding box center [740, 109] width 475 height 118
copy div "Open end questions. 1.What aspects of learning English did you find most challe…"
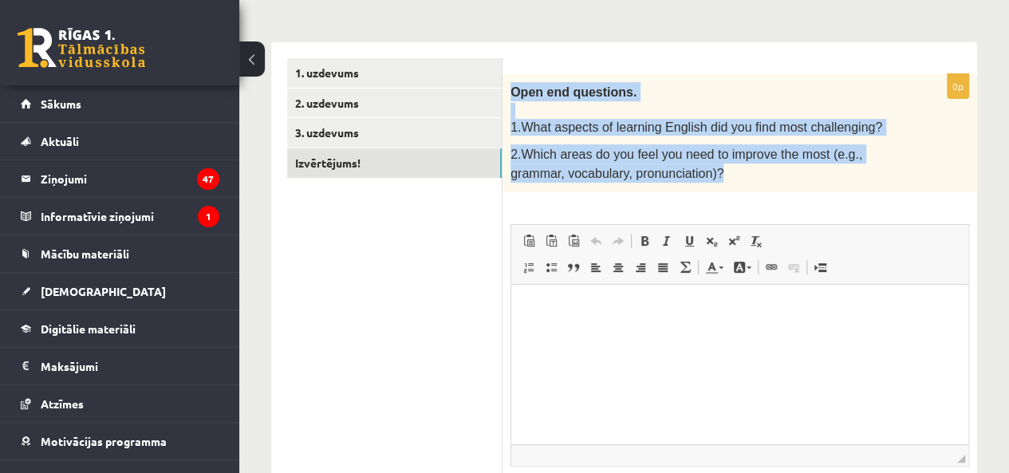
scroll to position [227, 0]
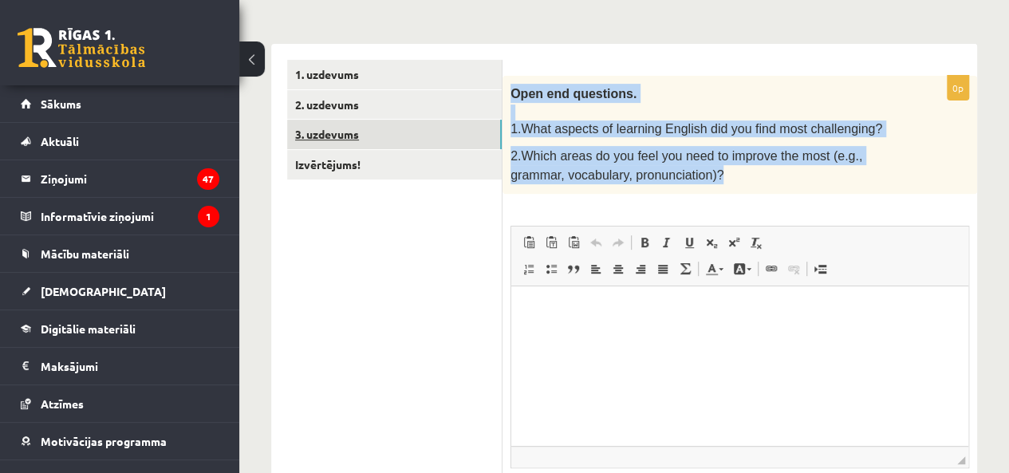
click at [404, 136] on link "3. uzdevums" at bounding box center [394, 135] width 215 height 30
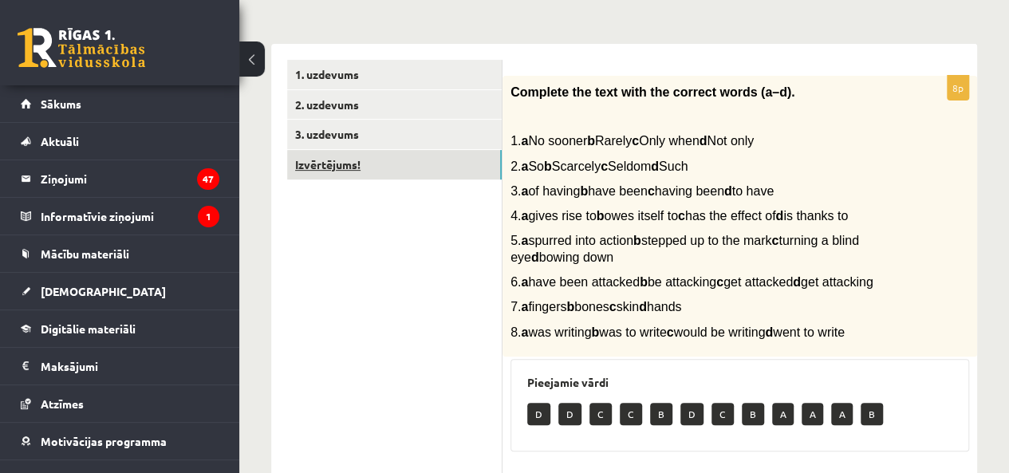
click at [343, 159] on link "Izvērtējums!" at bounding box center [394, 165] width 215 height 30
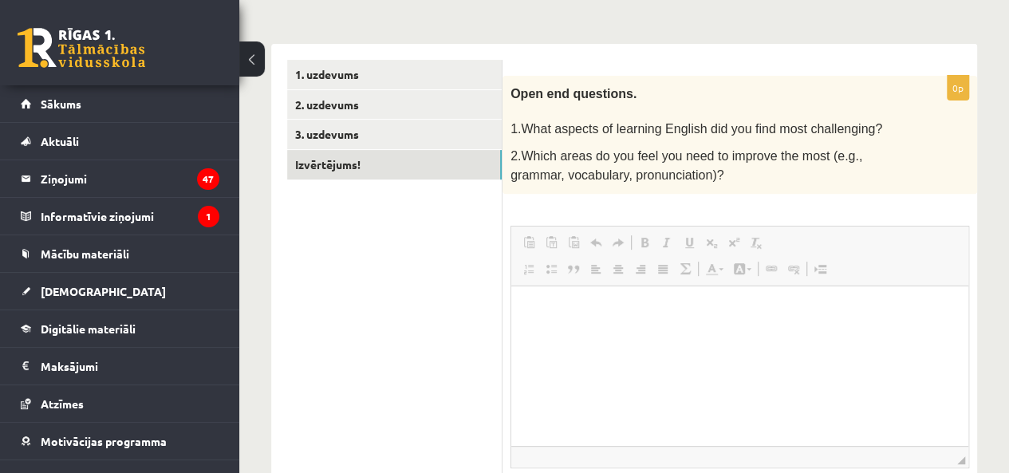
scroll to position [0, 0]
click at [582, 315] on p "Rich Text Editor, wiswyg-editor-user-answer-47024815490800" at bounding box center [739, 310] width 425 height 17
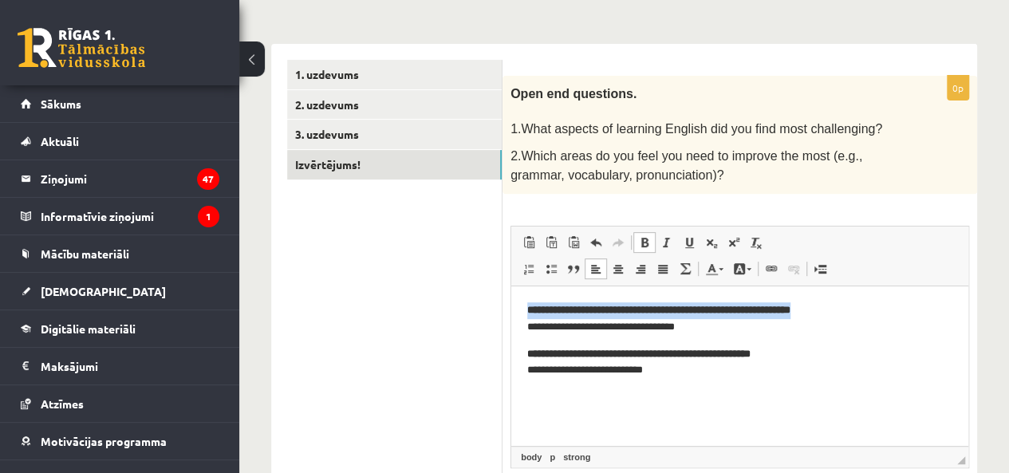
drag, startPoint x: 526, startPoint y: 309, endPoint x: 873, endPoint y: 299, distance: 347.2
click at [873, 299] on html "**********" at bounding box center [739, 340] width 457 height 109
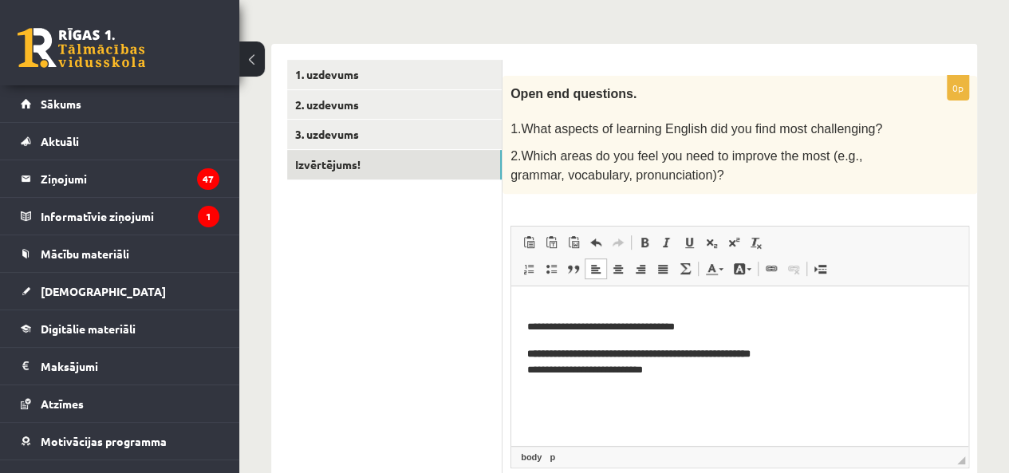
click at [523, 333] on html "**********" at bounding box center [739, 340] width 457 height 109
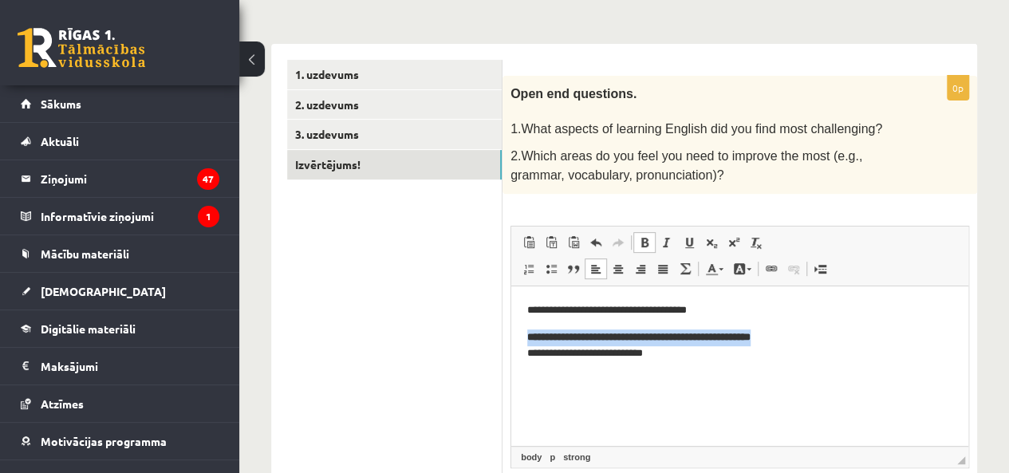
drag, startPoint x: 526, startPoint y: 333, endPoint x: 827, endPoint y: 334, distance: 301.6
click at [827, 334] on html "**********" at bounding box center [739, 332] width 457 height 92
click at [527, 350] on p "**********" at bounding box center [739, 346] width 425 height 34
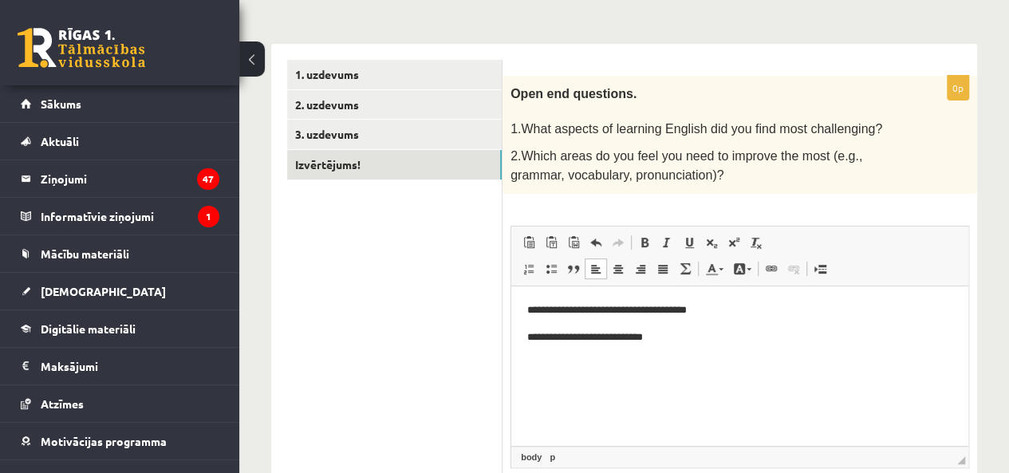
click at [538, 312] on p "**********" at bounding box center [739, 310] width 425 height 17
click at [524, 300] on html "**********" at bounding box center [739, 323] width 457 height 75
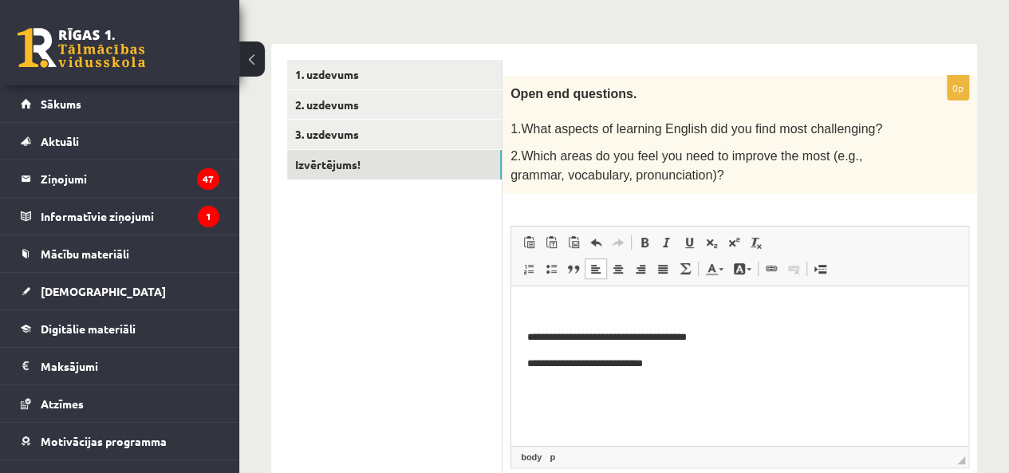
click at [731, 331] on p "**********" at bounding box center [739, 337] width 425 height 17
click at [524, 395] on html "**********" at bounding box center [739, 350] width 457 height 129
drag, startPoint x: 682, startPoint y: 345, endPoint x: 610, endPoint y: 336, distance: 72.4
click at [610, 336] on p "**********" at bounding box center [739, 337] width 425 height 17
click at [674, 395] on p "**********" at bounding box center [739, 390] width 425 height 17
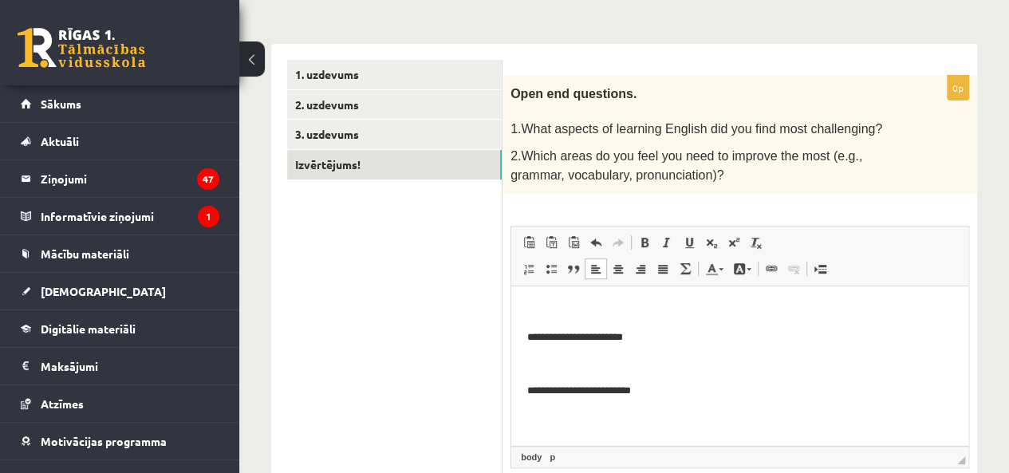
click at [666, 396] on p "**********" at bounding box center [739, 390] width 425 height 17
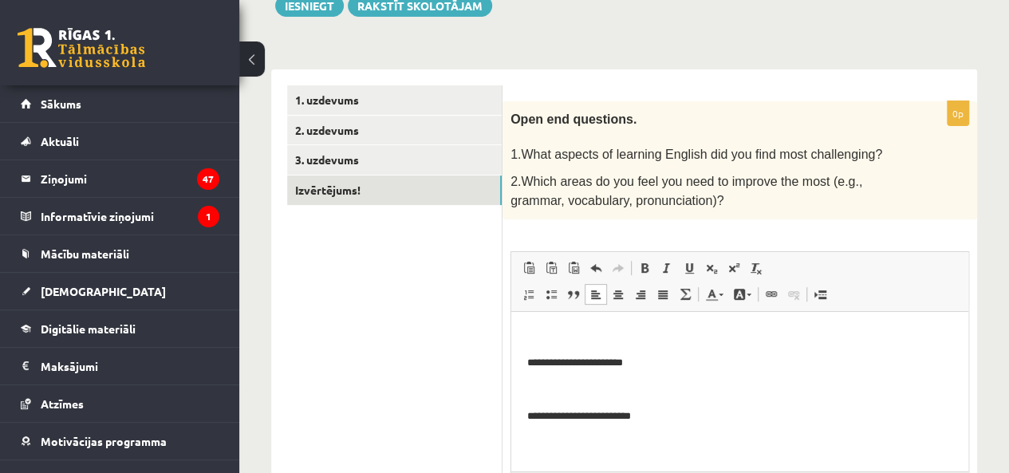
scroll to position [201, 0]
click at [527, 338] on p "Rich Text Editor, wiswyg-editor-user-answer-47024815490800" at bounding box center [739, 335] width 425 height 17
click at [524, 366] on html "**********" at bounding box center [739, 375] width 457 height 129
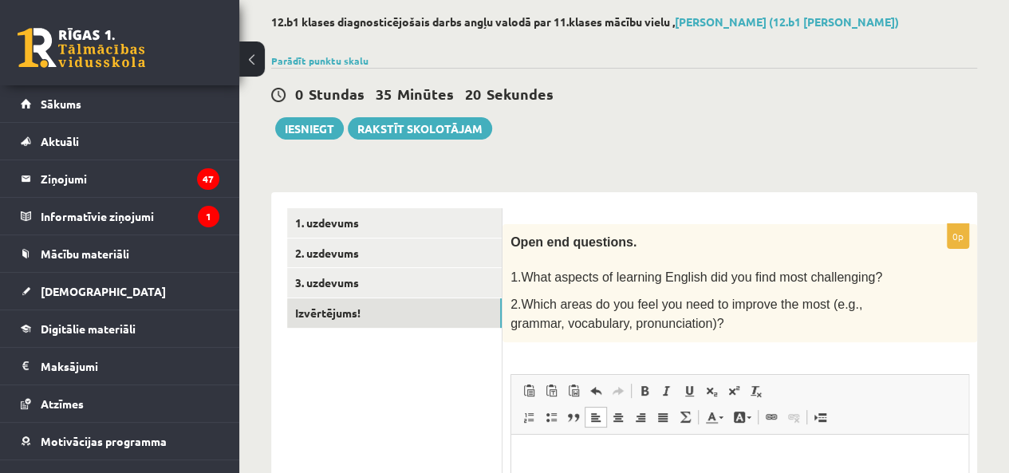
scroll to position [77, 0]
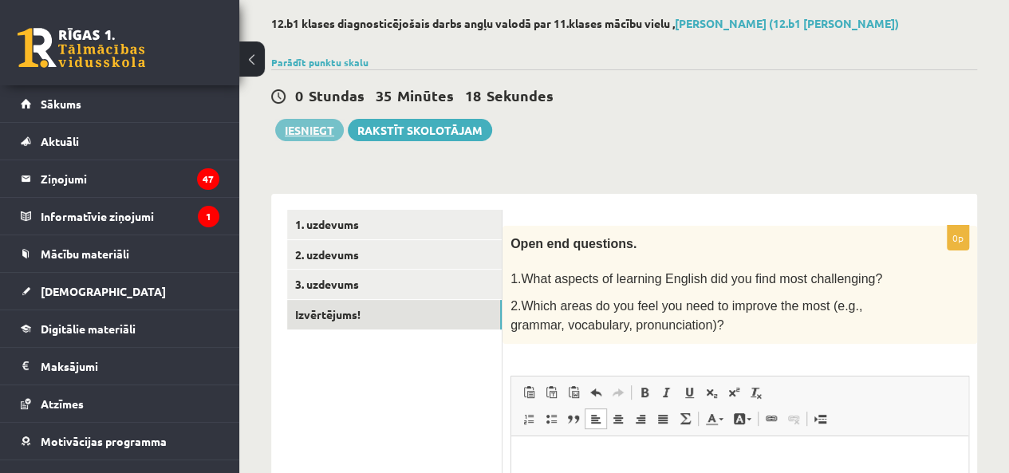
click at [309, 120] on button "Iesniegt" at bounding box center [309, 130] width 69 height 22
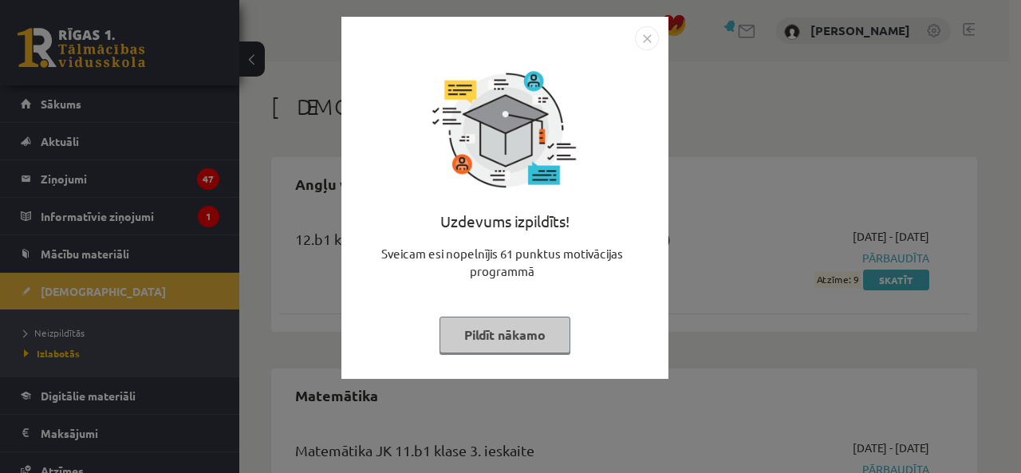
click at [542, 339] on button "Pildīt nākamo" at bounding box center [505, 335] width 131 height 37
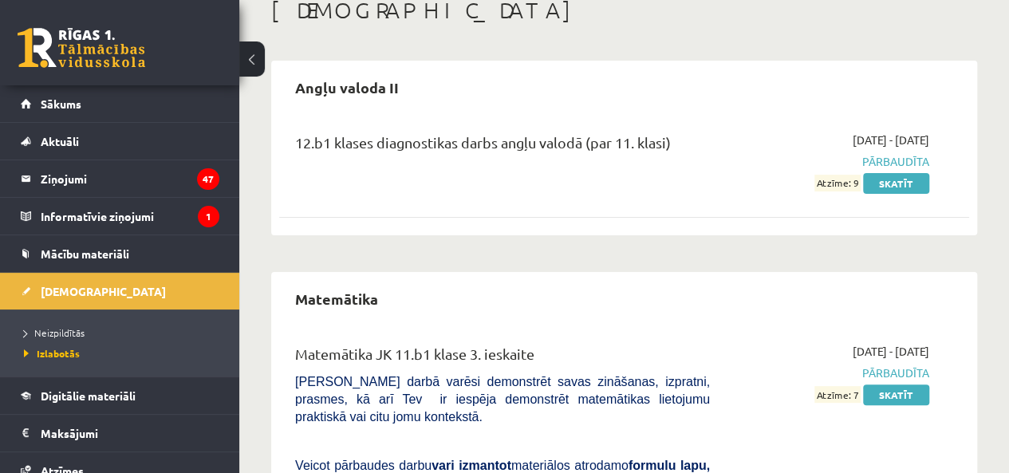
scroll to position [99, 0]
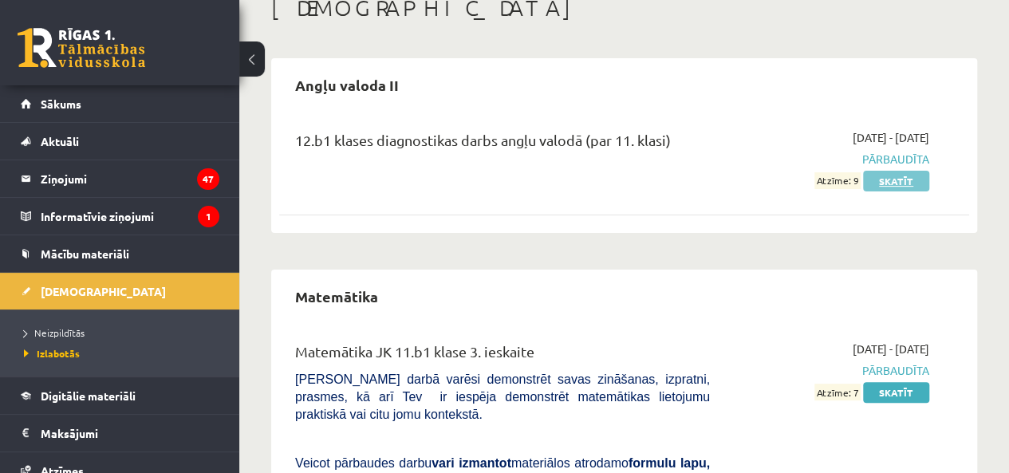
click at [910, 184] on link "Skatīt" at bounding box center [896, 181] width 66 height 21
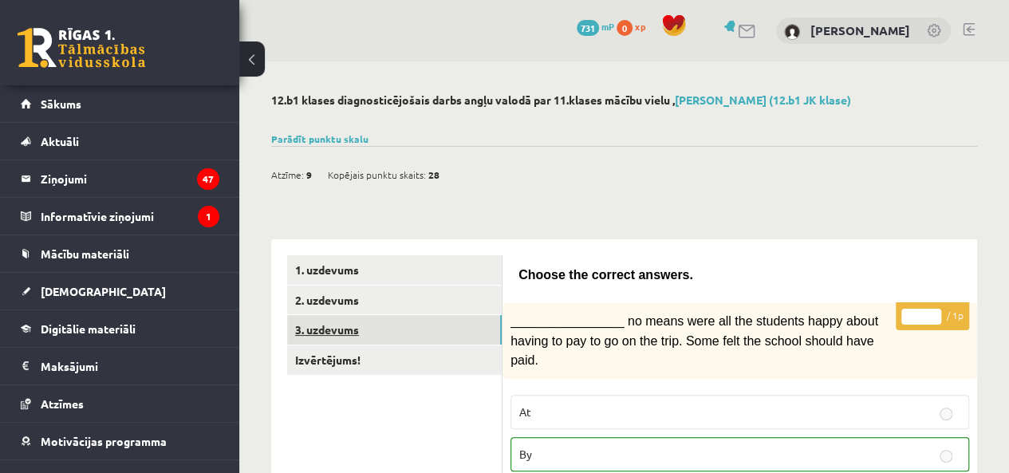
click at [356, 317] on link "3. uzdevums" at bounding box center [394, 330] width 215 height 30
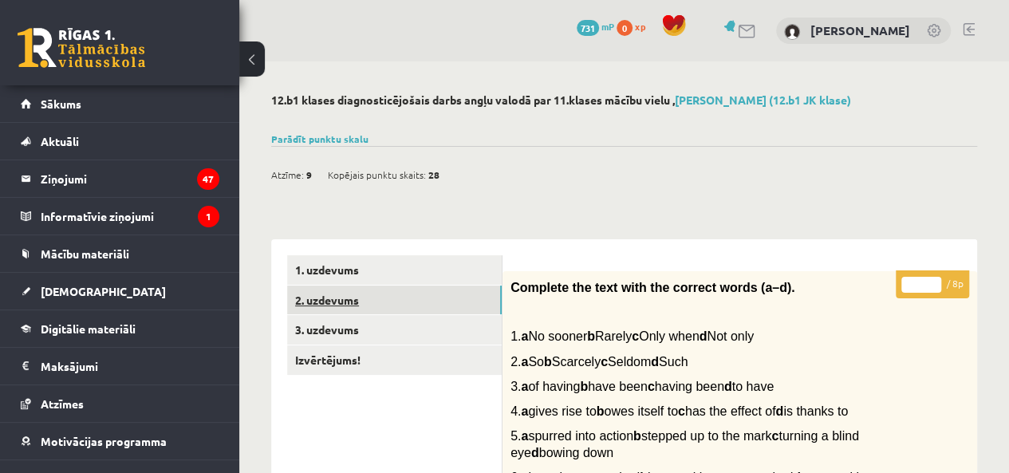
click at [342, 298] on link "2. uzdevums" at bounding box center [394, 301] width 215 height 30
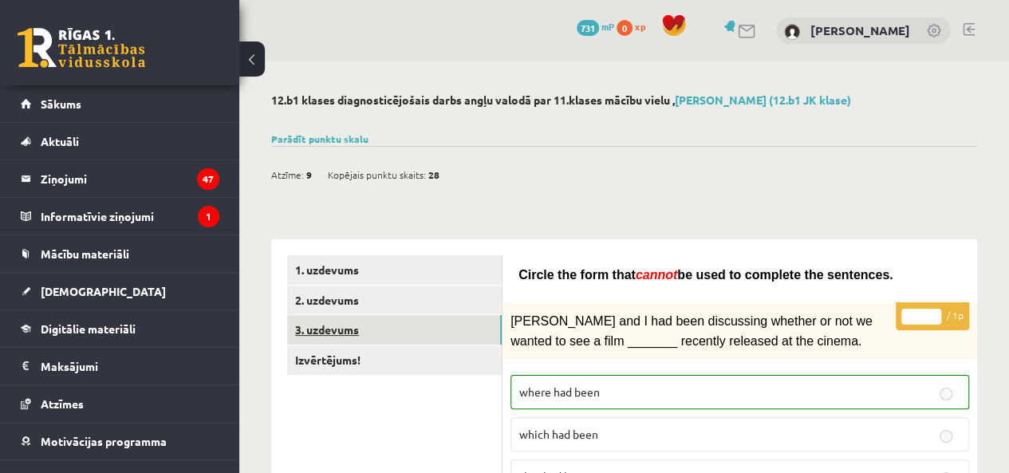
click at [405, 337] on link "3. uzdevums" at bounding box center [394, 330] width 215 height 30
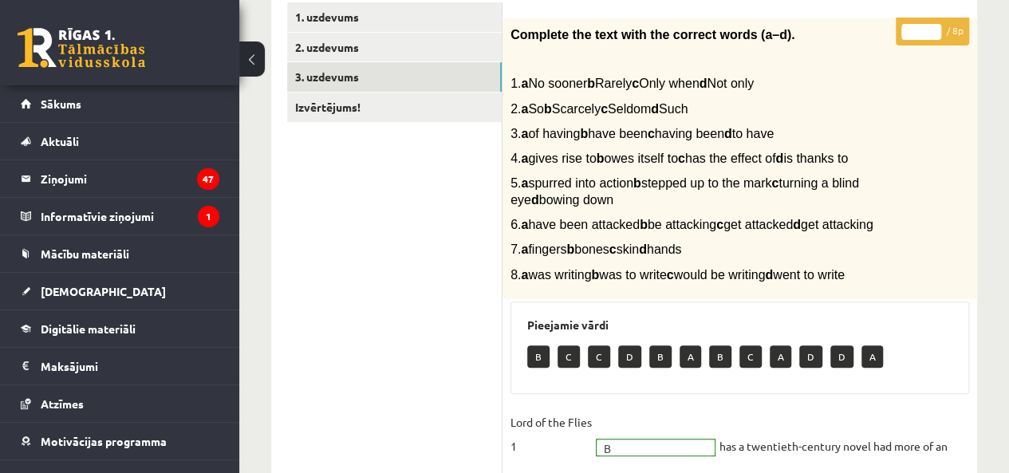
scroll to position [254, 0]
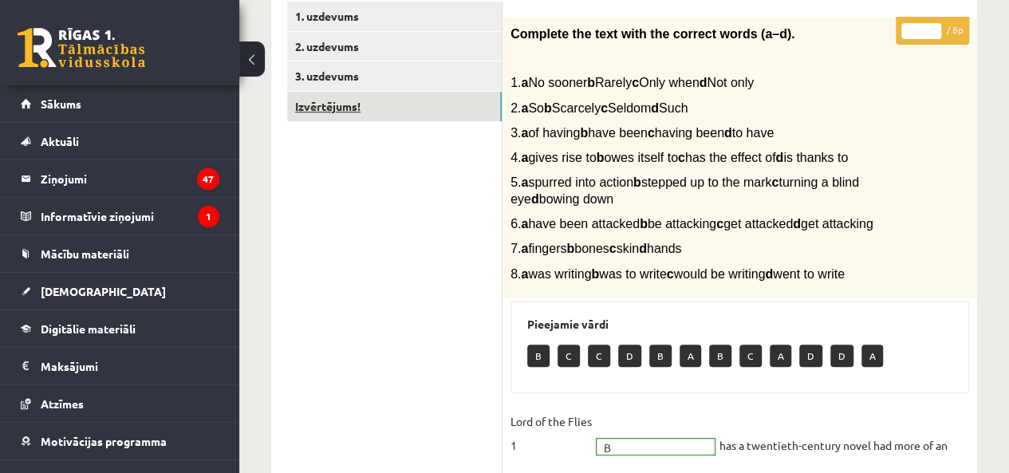
click at [318, 103] on link "Izvērtējums!" at bounding box center [394, 107] width 215 height 30
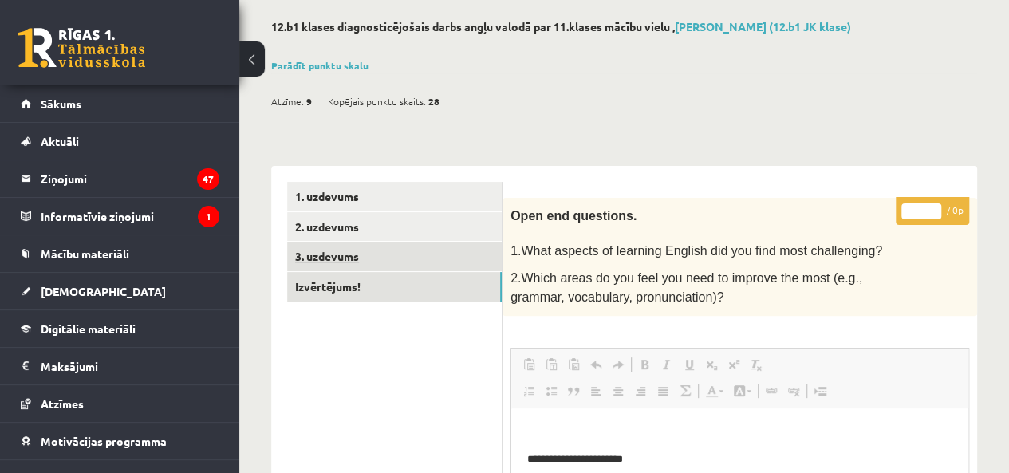
scroll to position [0, 0]
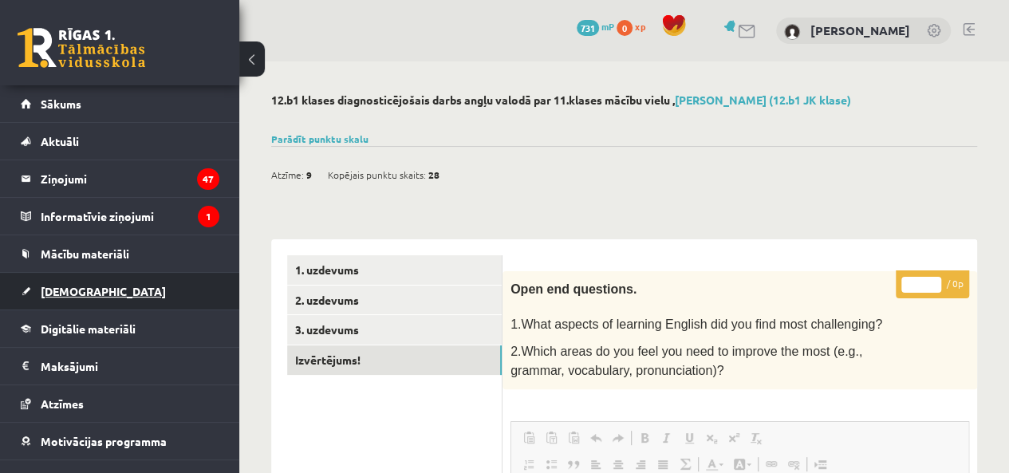
click at [74, 284] on span "[DEMOGRAPHIC_DATA]" at bounding box center [103, 291] width 125 height 14
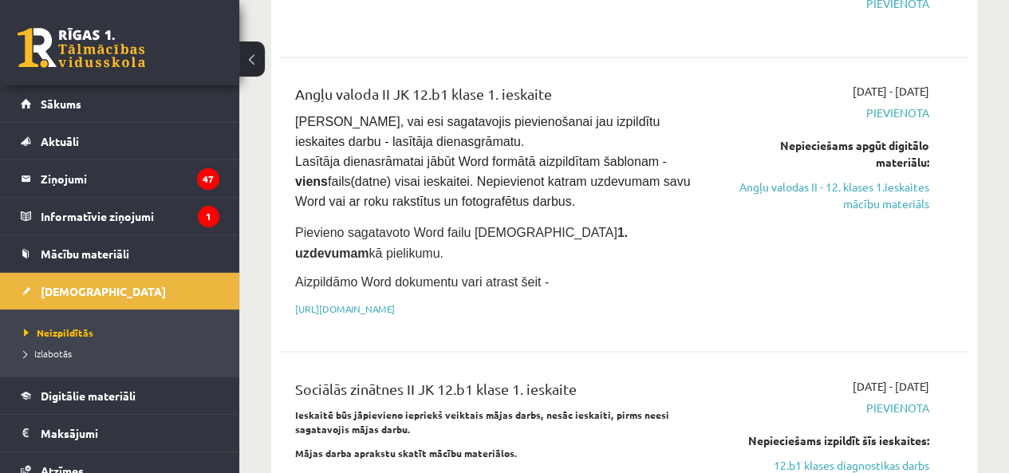
scroll to position [1199, 0]
click at [395, 302] on link "[URL][DOMAIN_NAME]" at bounding box center [345, 308] width 100 height 13
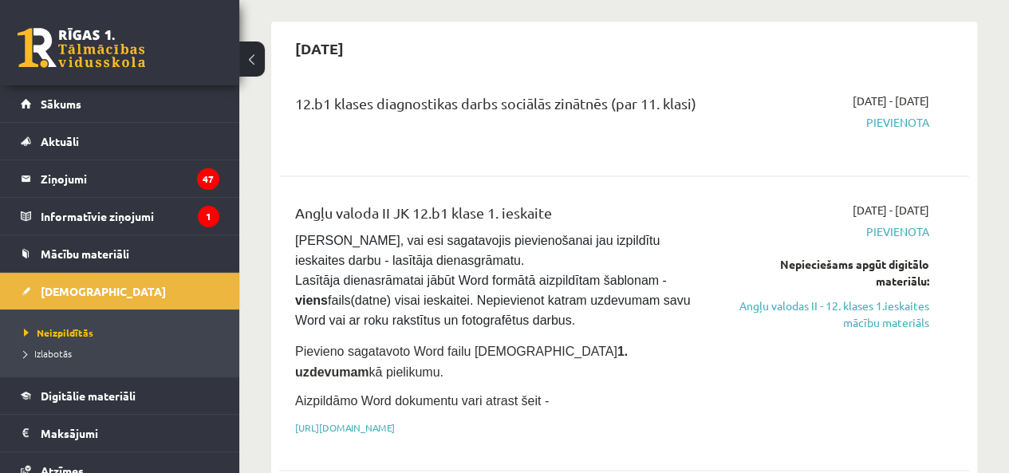
scroll to position [1077, 0]
